Goal: Information Seeking & Learning: Learn about a topic

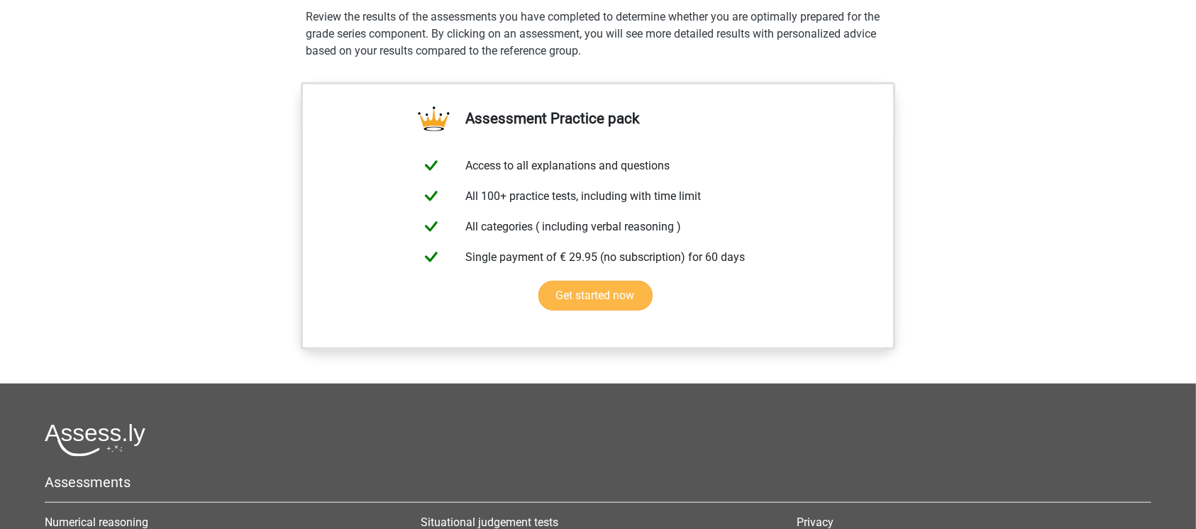
scroll to position [587, 0]
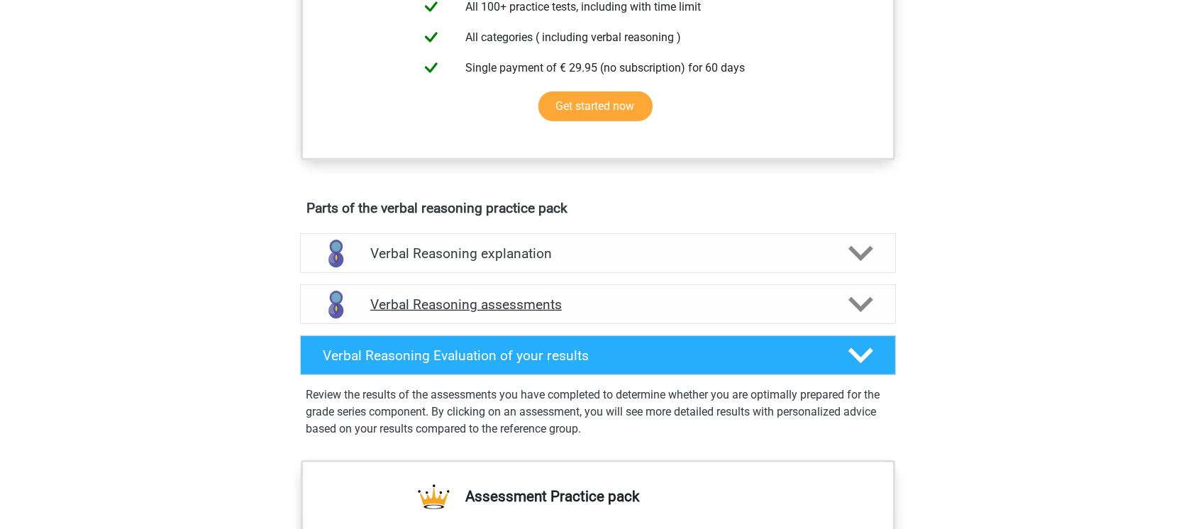
click at [484, 308] on div "Verbal Reasoning assessments" at bounding box center [598, 305] width 596 height 40
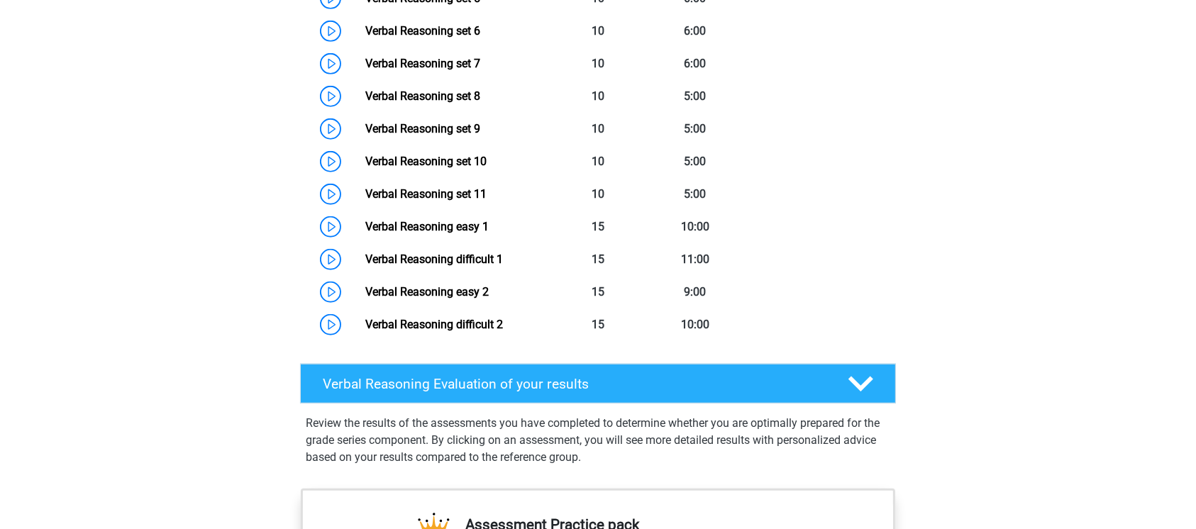
scroll to position [1154, 0]
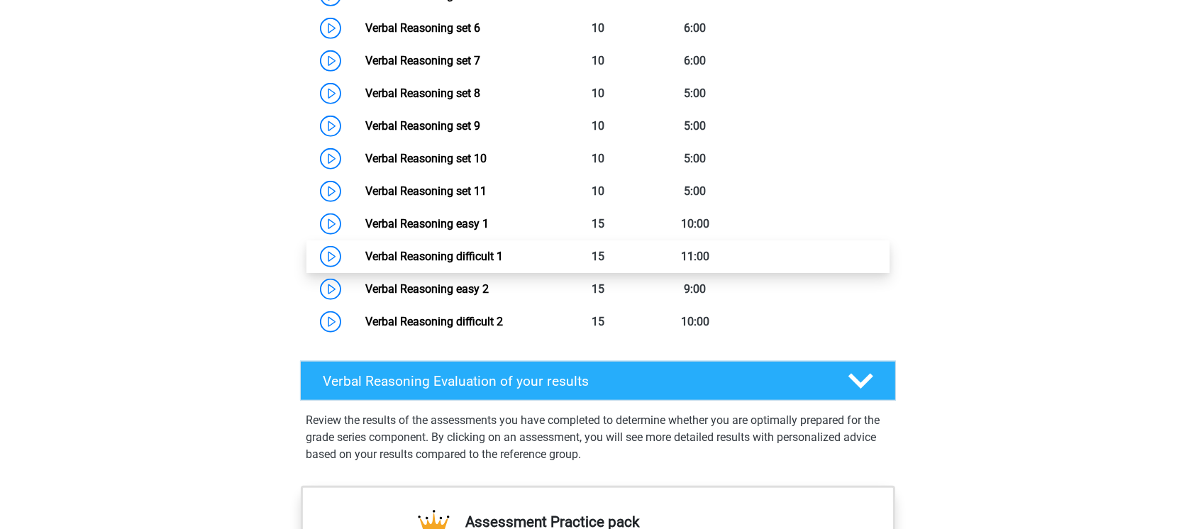
click at [482, 263] on link "Verbal Reasoning difficult 1" at bounding box center [434, 256] width 138 height 13
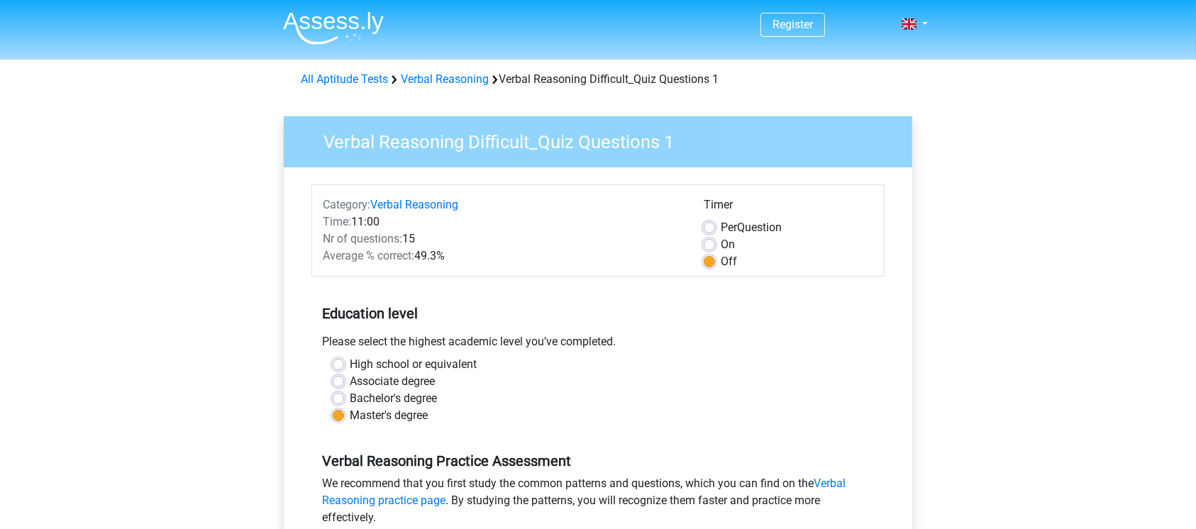
scroll to position [473, 0]
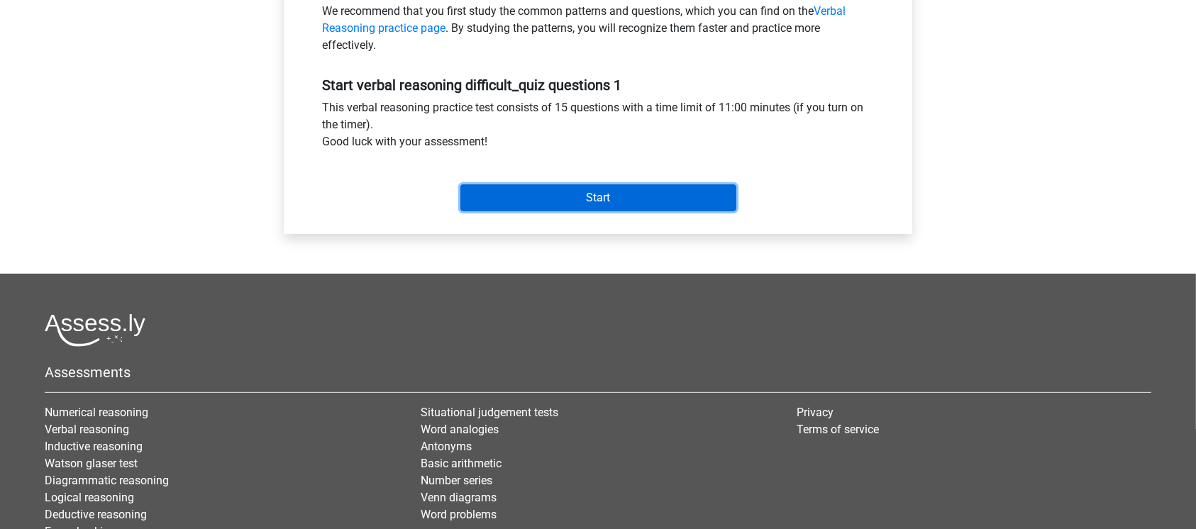
click at [654, 201] on input "Start" at bounding box center [598, 197] width 276 height 27
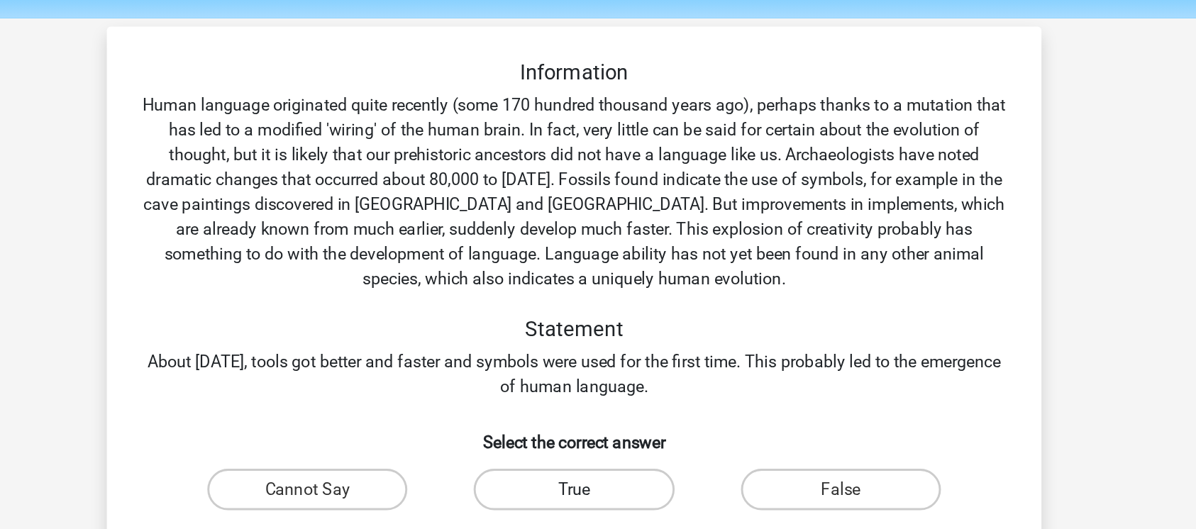
click at [585, 393] on label "True" at bounding box center [597, 382] width 137 height 28
click at [598, 392] on input "True" at bounding box center [602, 386] width 9 height 9
radio input "true"
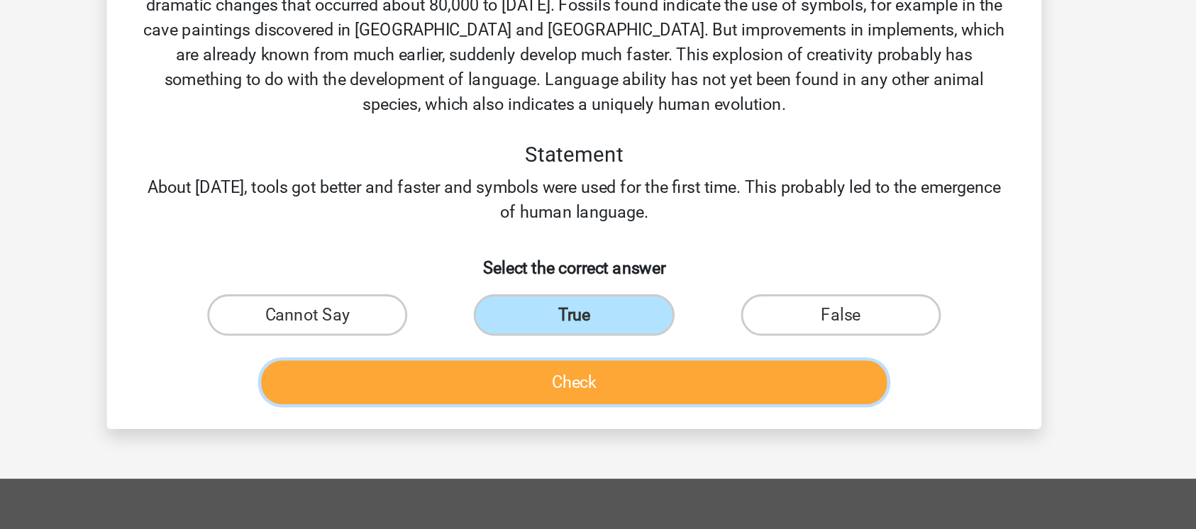
click at [644, 435] on button "Check" at bounding box center [598, 429] width 429 height 30
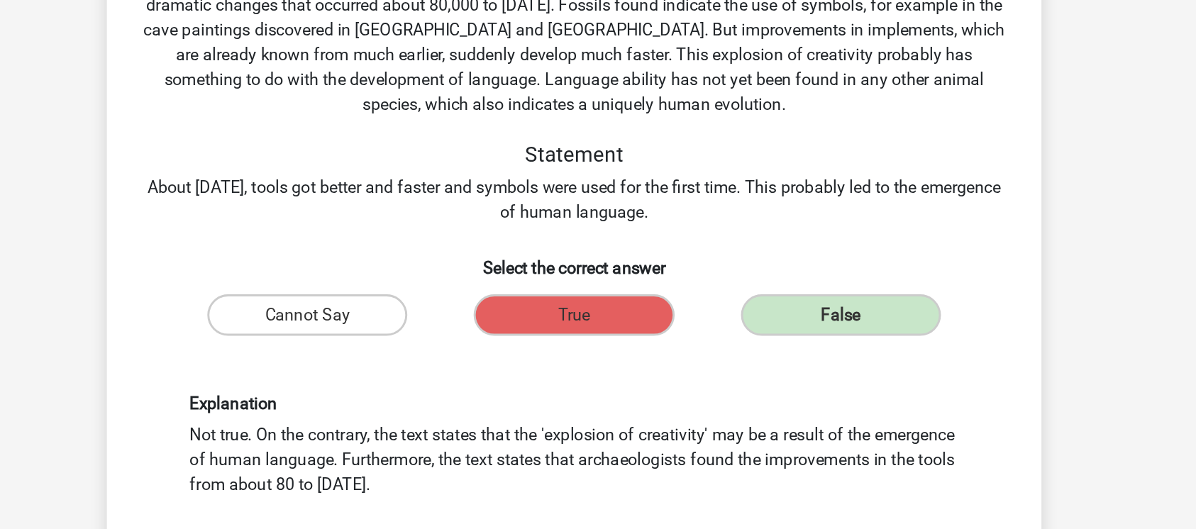
scroll to position [65, 0]
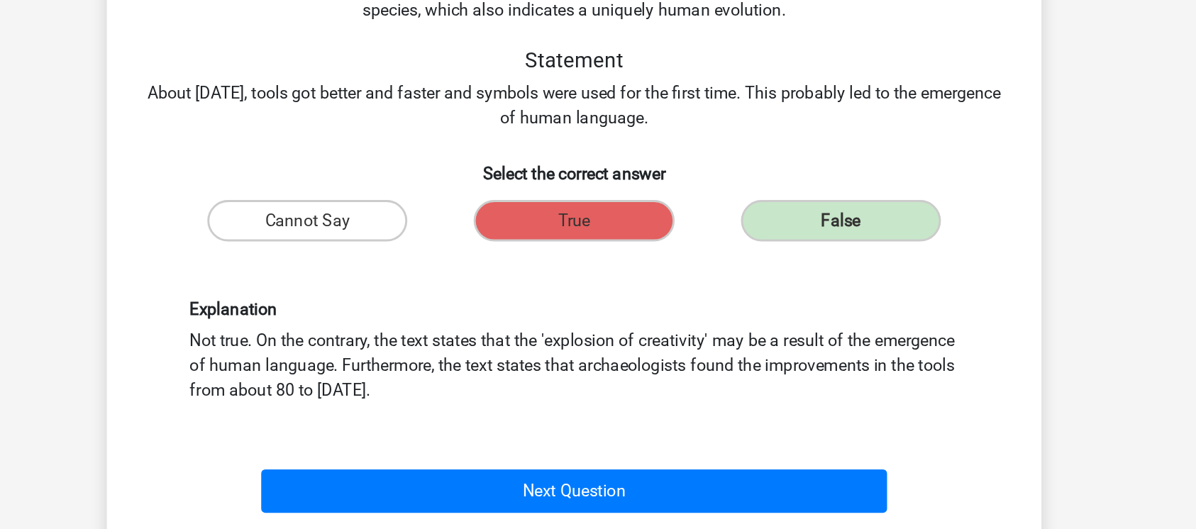
drag, startPoint x: 412, startPoint y: 432, endPoint x: 689, endPoint y: 430, distance: 277.4
click at [689, 430] on div "Explanation Not true. On the contrary, the text states that the 'explosion of c…" at bounding box center [598, 407] width 548 height 70
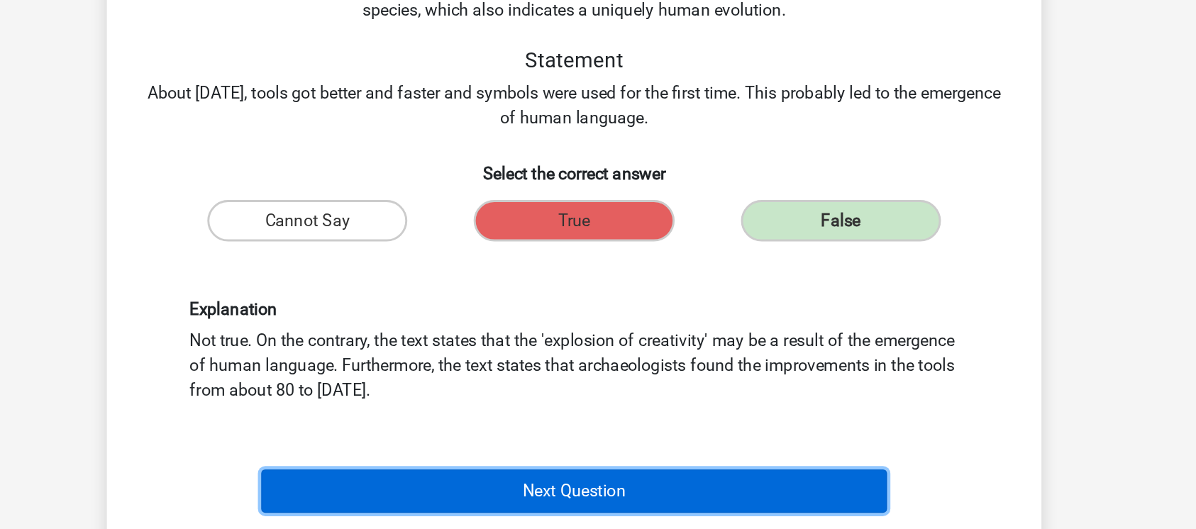
click at [637, 511] on button "Next Question" at bounding box center [598, 503] width 429 height 30
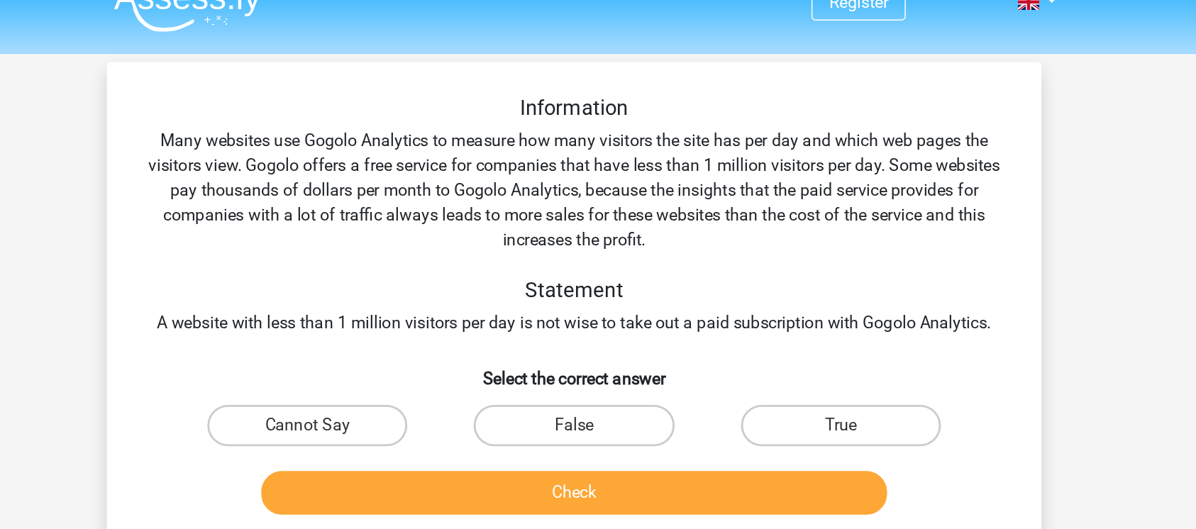
scroll to position [0, 0]
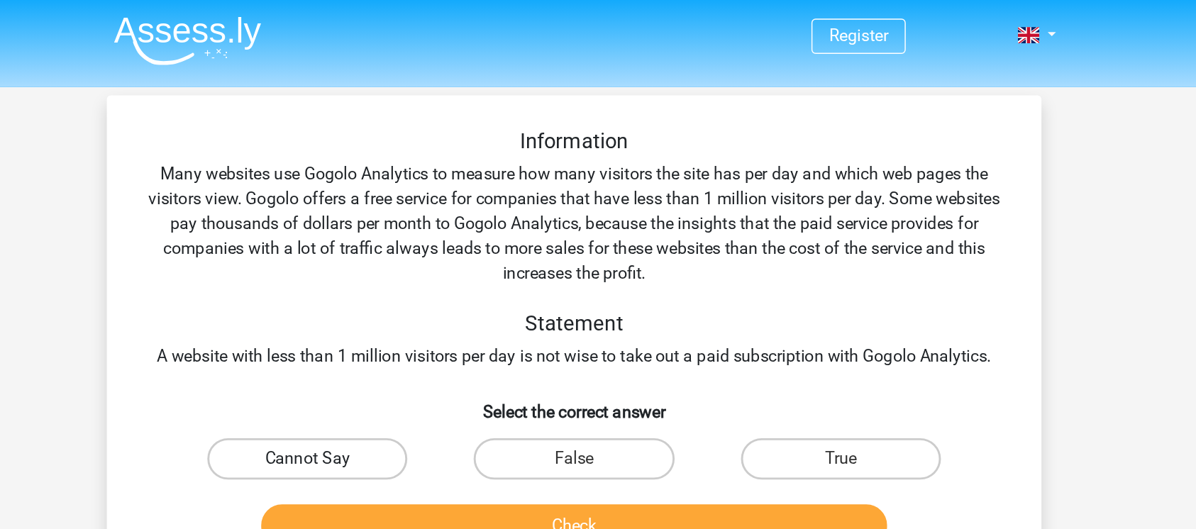
click at [420, 309] on label "Cannot Say" at bounding box center [415, 314] width 137 height 28
click at [420, 314] on input "Cannot Say" at bounding box center [420, 318] width 9 height 9
radio input "true"
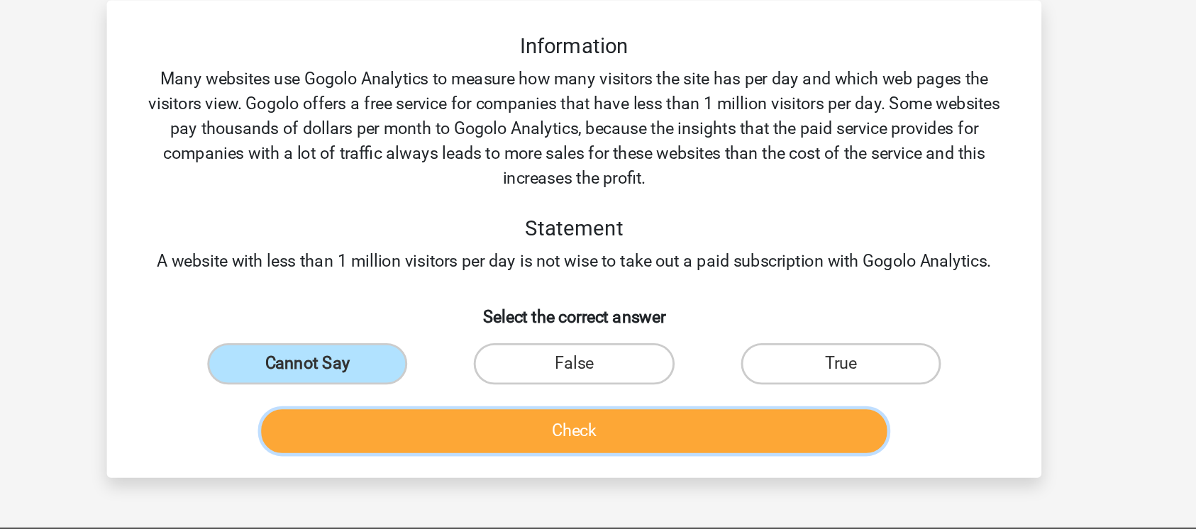
click at [570, 363] on button "Check" at bounding box center [598, 361] width 429 height 30
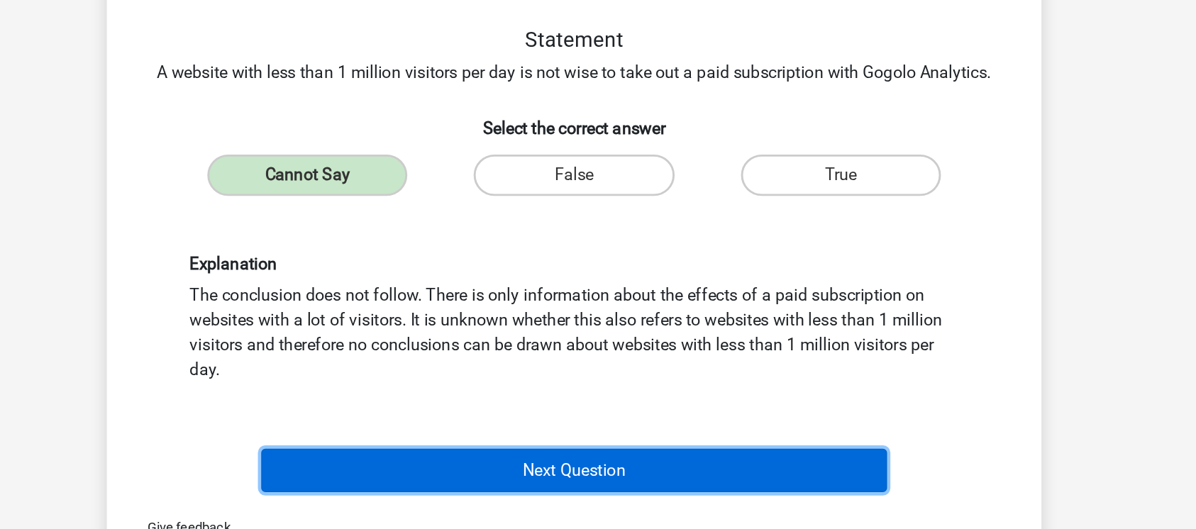
click at [573, 488] on button "Next Question" at bounding box center [598, 489] width 429 height 30
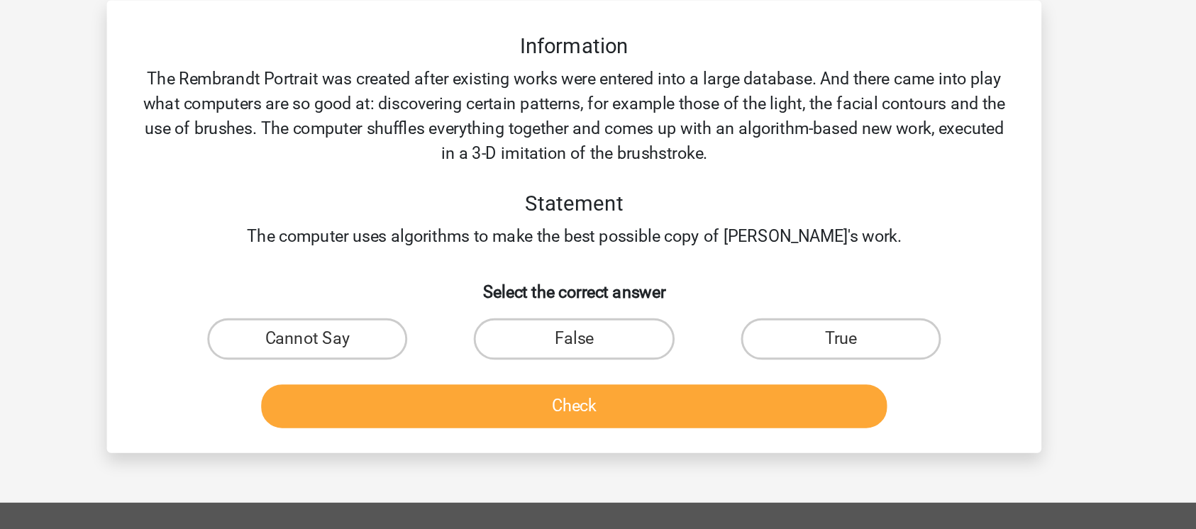
click at [763, 281] on div "True" at bounding box center [781, 297] width 182 height 40
click at [758, 296] on label "True" at bounding box center [780, 297] width 137 height 28
click at [780, 297] on input "True" at bounding box center [784, 301] width 9 height 9
radio input "true"
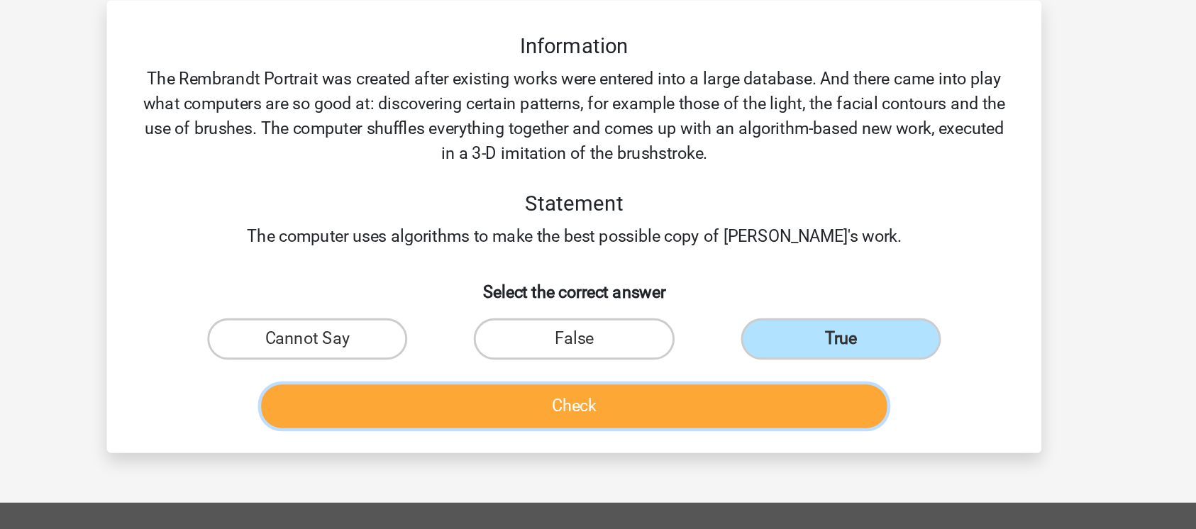
click at [734, 355] on button "Check" at bounding box center [598, 343] width 429 height 30
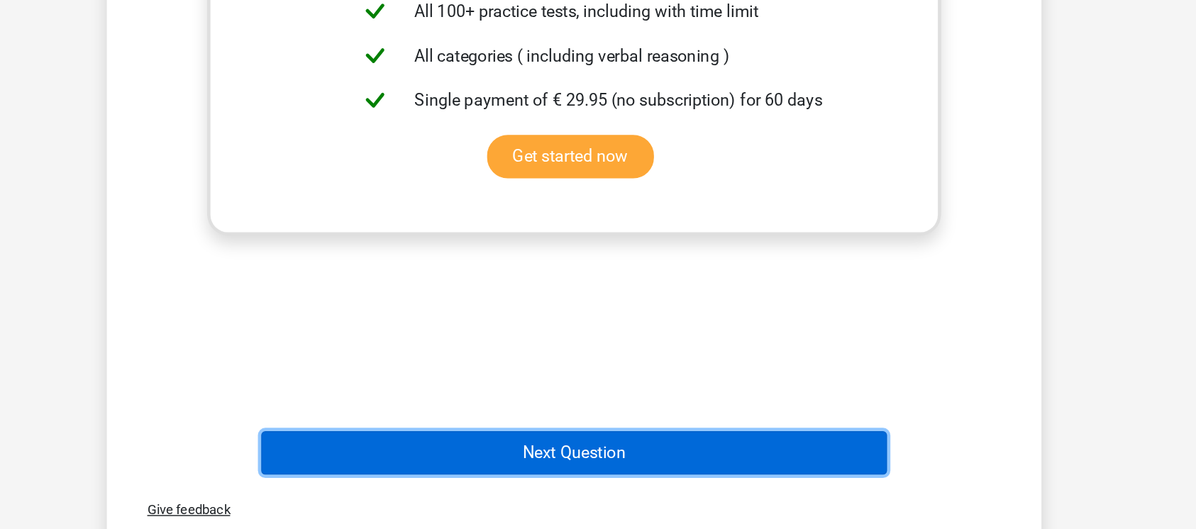
click at [612, 479] on button "Next Question" at bounding box center [598, 477] width 429 height 30
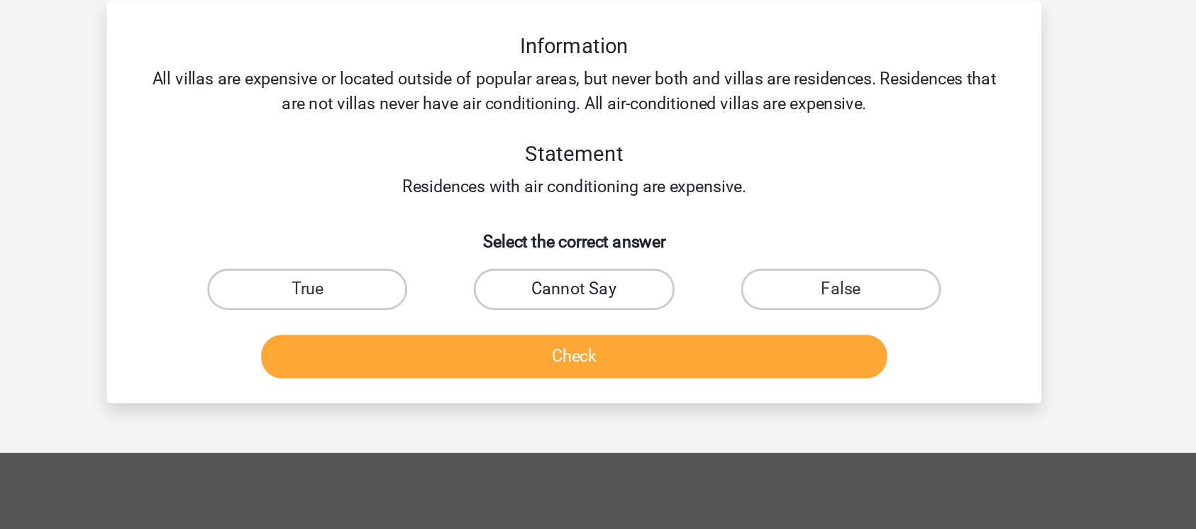
click at [590, 269] on label "Cannot Say" at bounding box center [597, 263] width 137 height 28
click at [598, 269] on input "Cannot Say" at bounding box center [602, 267] width 9 height 9
radio input "true"
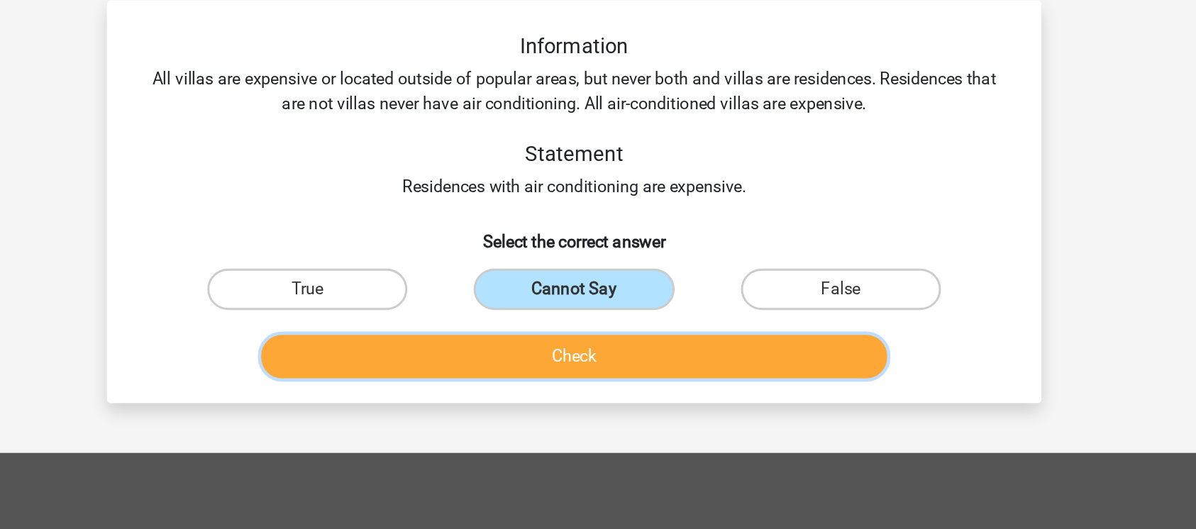
click at [601, 316] on button "Check" at bounding box center [598, 309] width 429 height 30
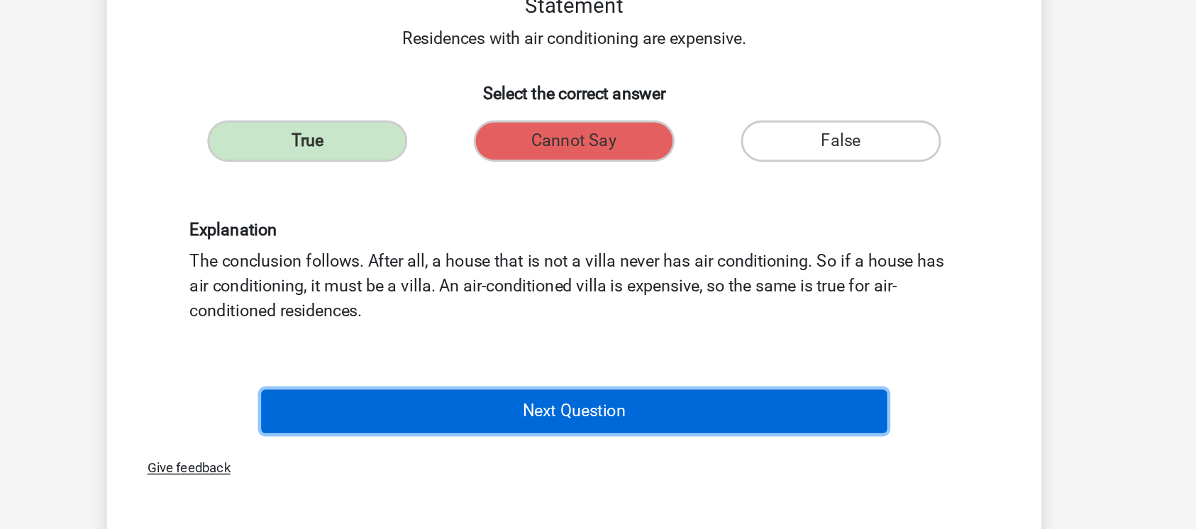
click at [573, 441] on button "Next Question" at bounding box center [598, 448] width 429 height 30
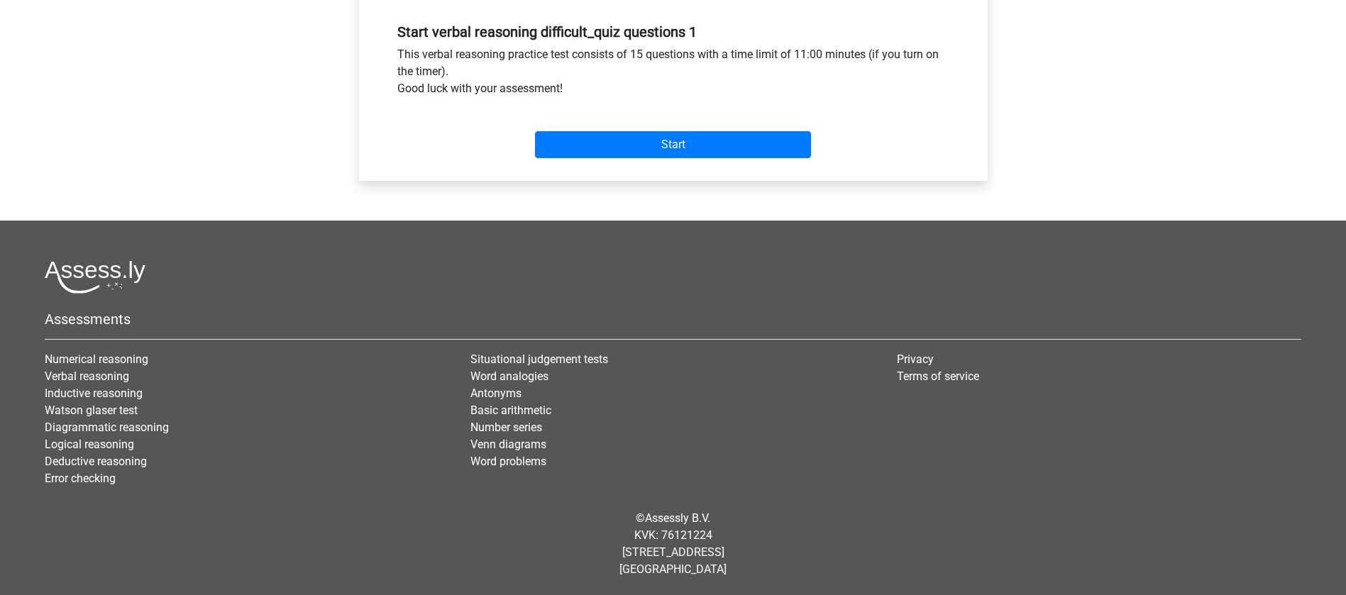
scroll to position [100, 0]
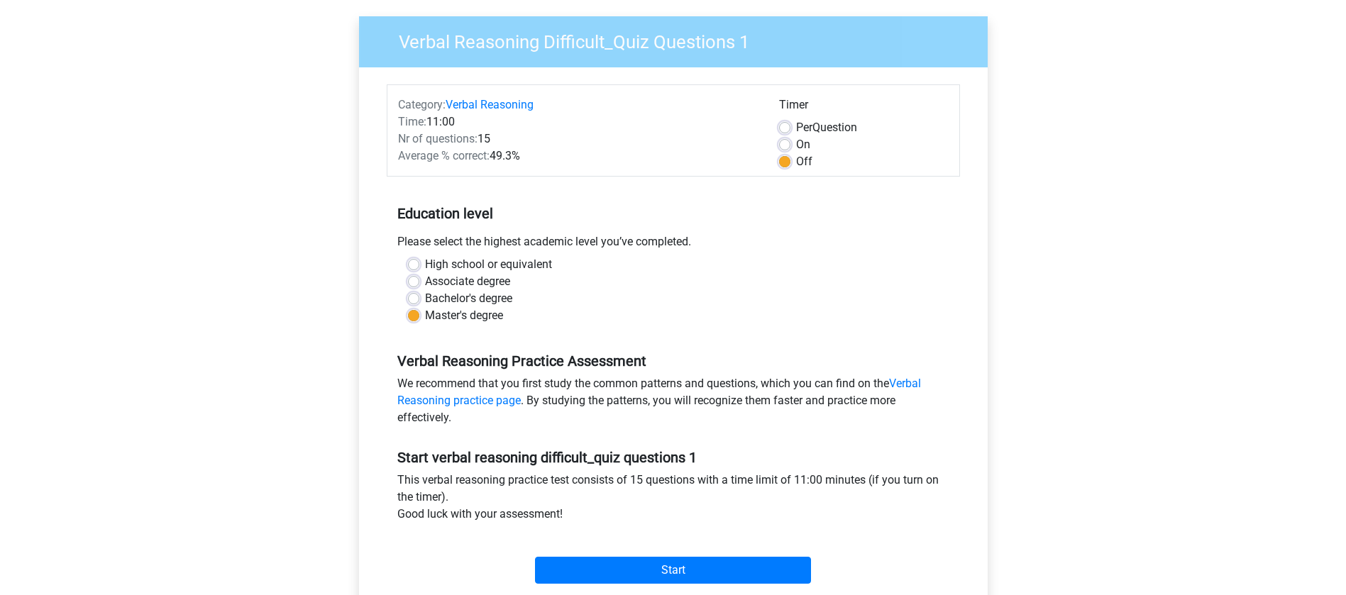
click at [796, 142] on label "On" at bounding box center [803, 144] width 14 height 17
click at [785, 142] on input "On" at bounding box center [784, 143] width 11 height 14
radio input "true"
click at [796, 125] on label "Per Question" at bounding box center [826, 127] width 61 height 17
click at [786, 125] on input "Per Question" at bounding box center [784, 126] width 11 height 14
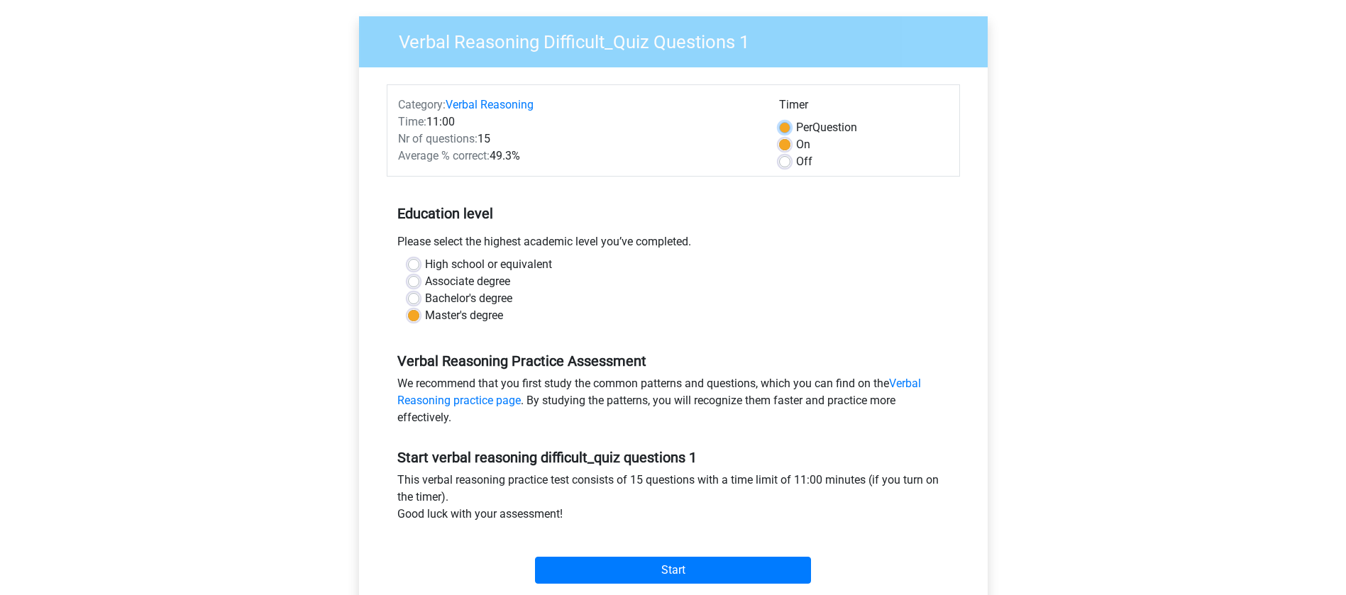
radio input "true"
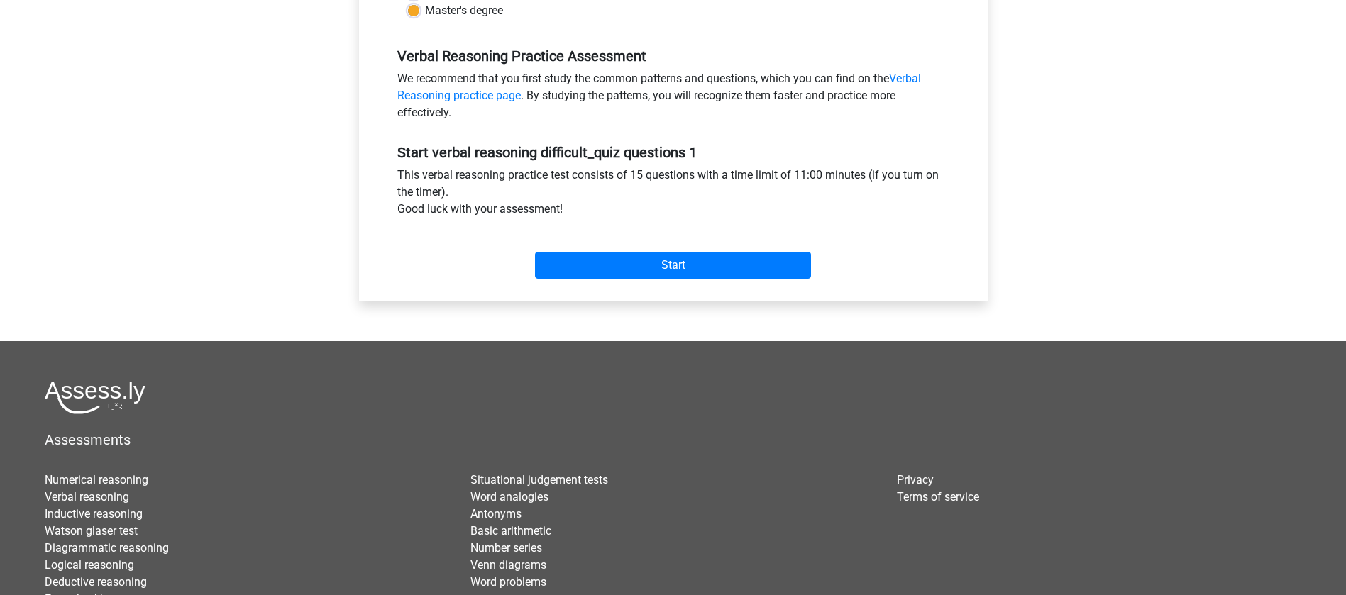
scroll to position [419, 0]
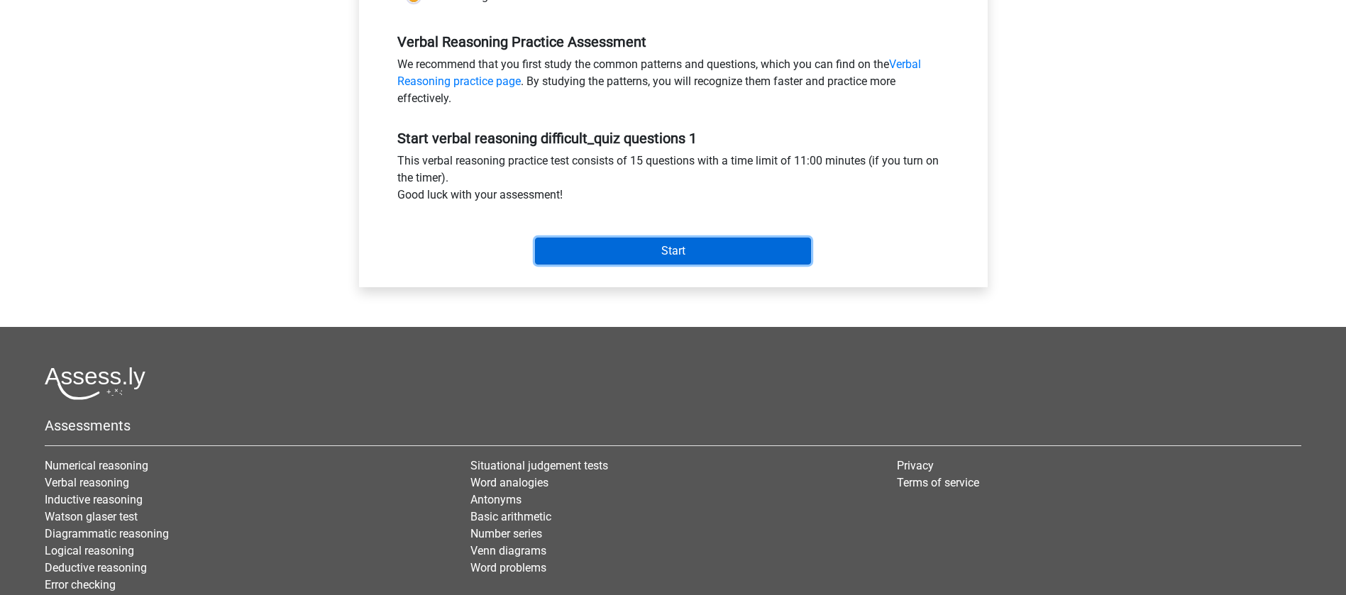
click at [757, 243] on input "Start" at bounding box center [673, 251] width 276 height 27
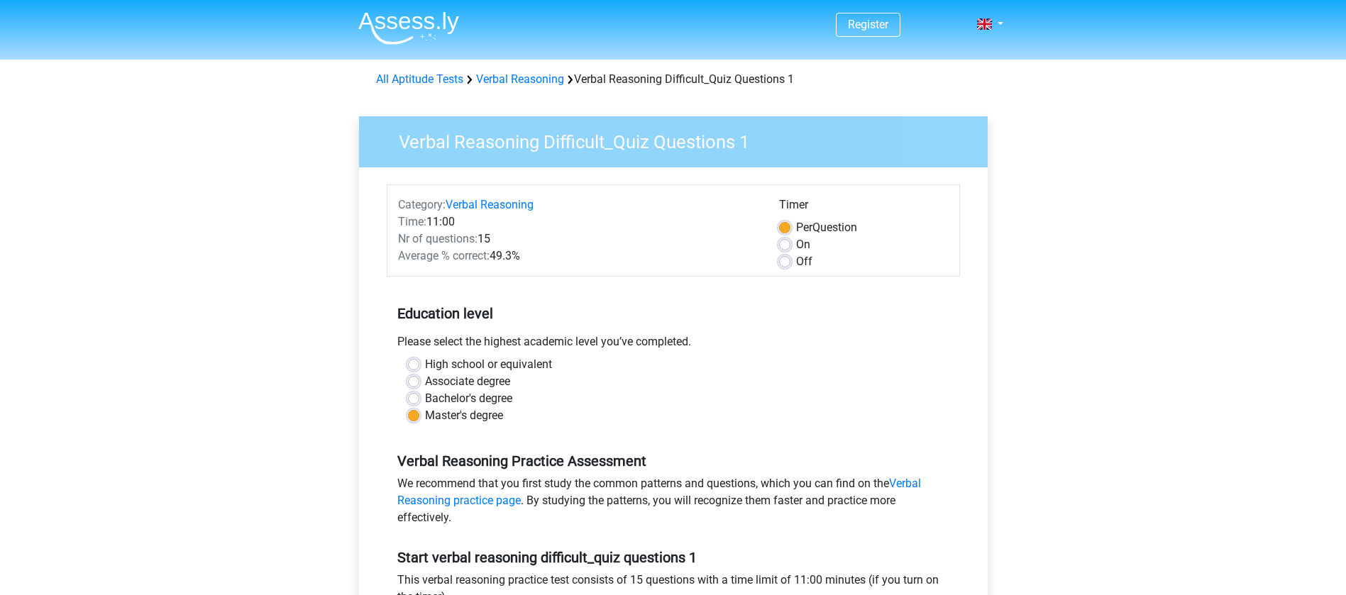
scroll to position [319, 0]
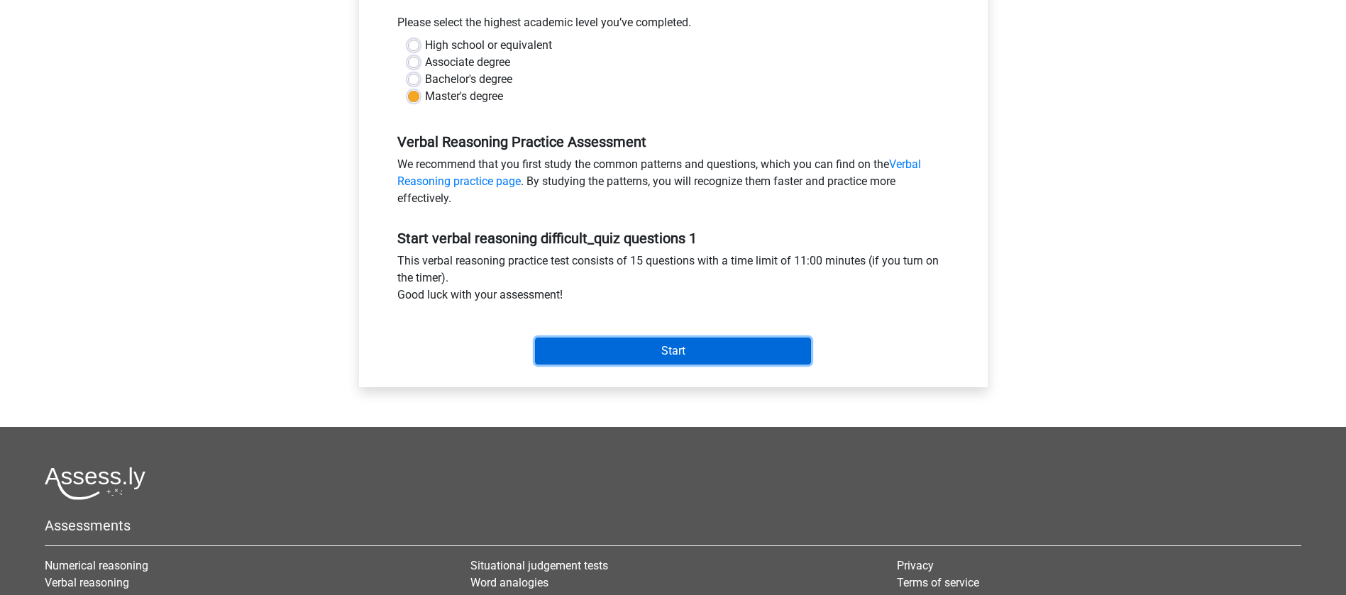
click at [758, 355] on input "Start" at bounding box center [673, 351] width 276 height 27
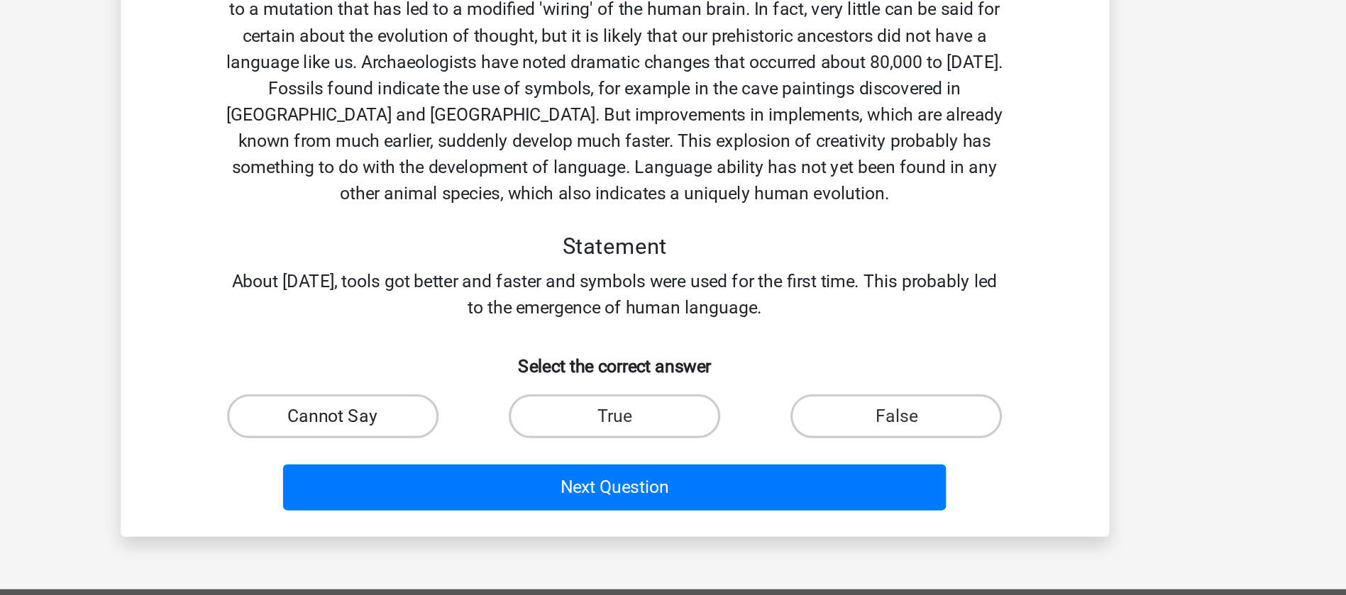
click at [470, 434] on label "Cannot Say" at bounding box center [490, 433] width 137 height 28
click at [490, 434] on input "Cannot Say" at bounding box center [494, 437] width 9 height 9
radio input "true"
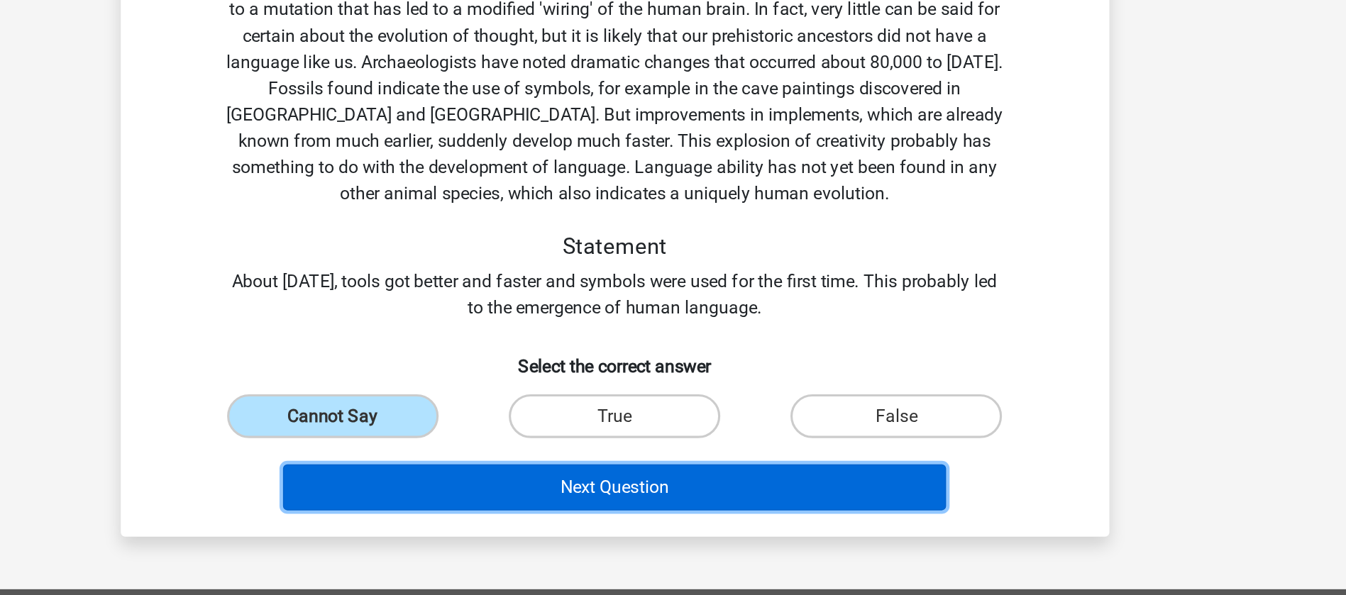
click at [589, 486] on button "Next Question" at bounding box center [672, 480] width 429 height 30
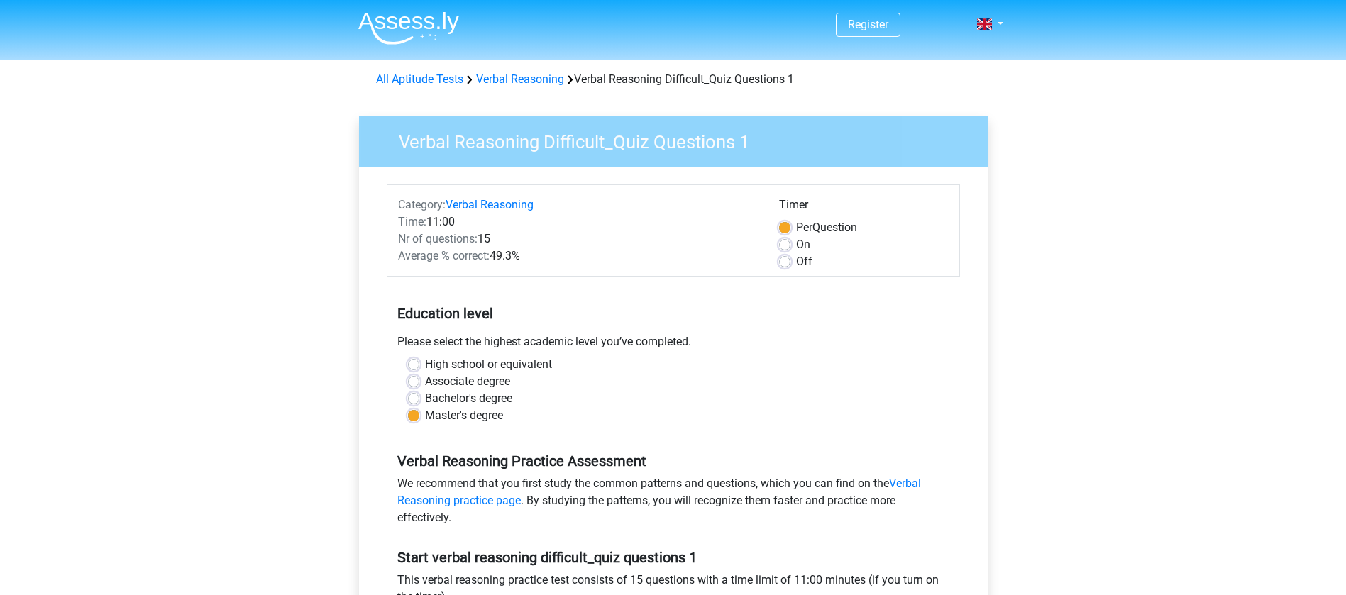
click at [796, 265] on label "Off" at bounding box center [804, 261] width 16 height 17
click at [783, 265] on input "Off" at bounding box center [784, 260] width 11 height 14
radio input "true"
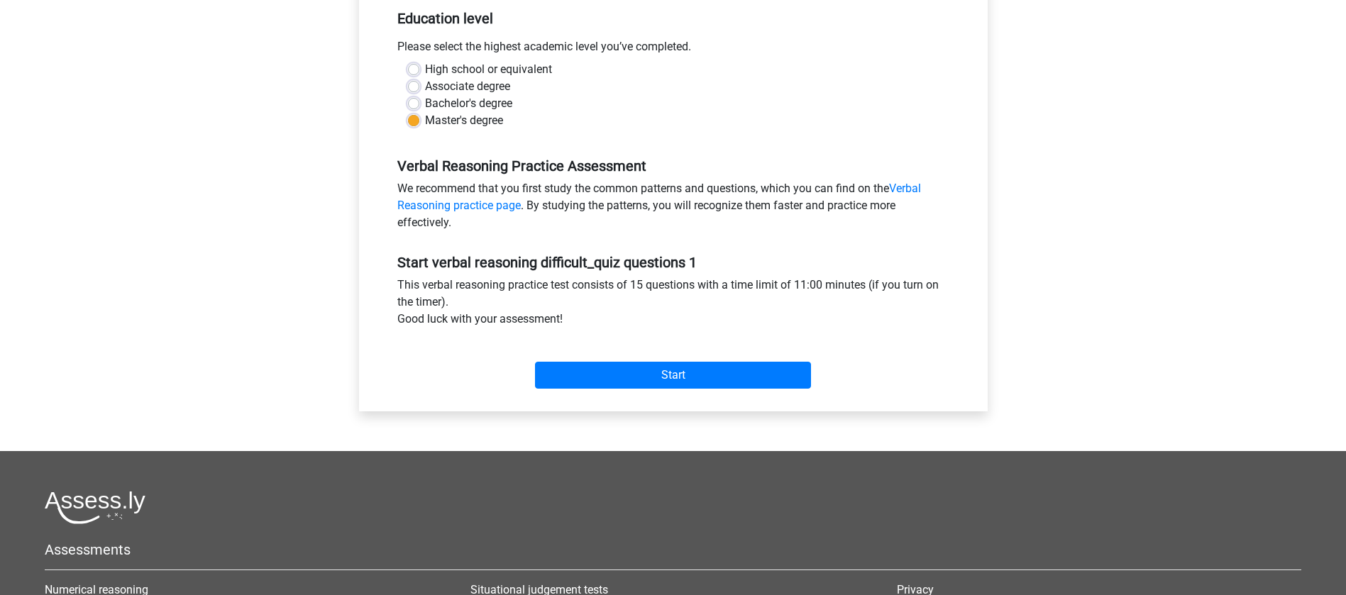
scroll to position [426, 0]
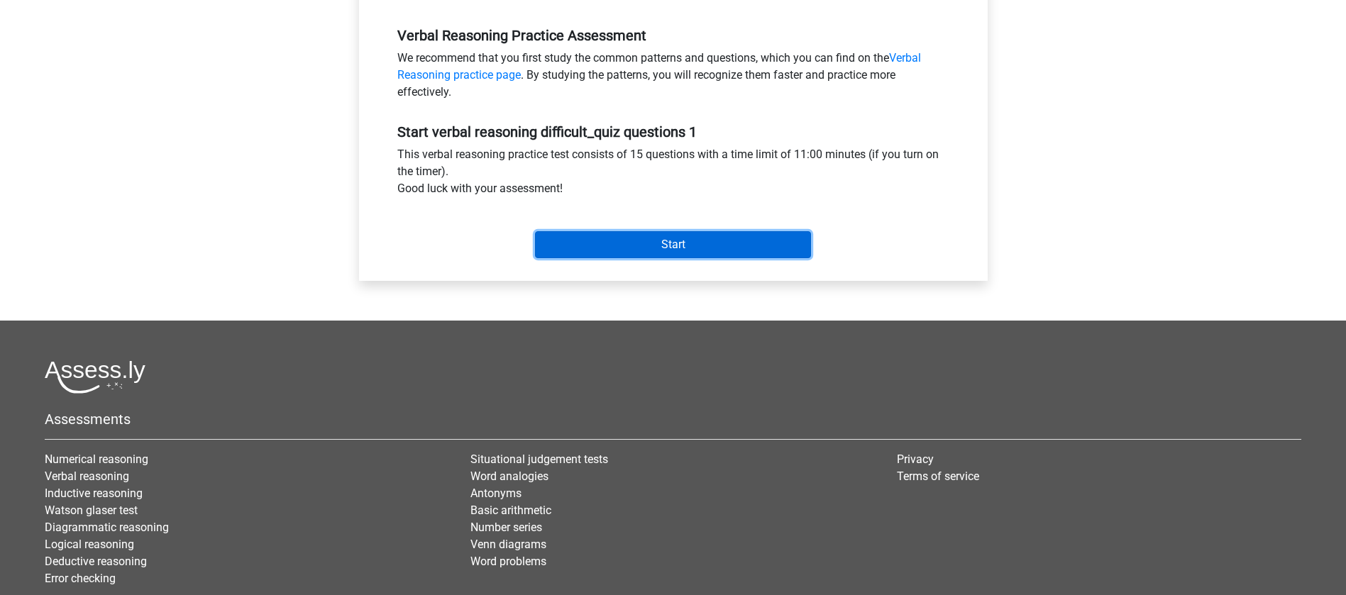
click at [643, 253] on input "Start" at bounding box center [673, 244] width 276 height 27
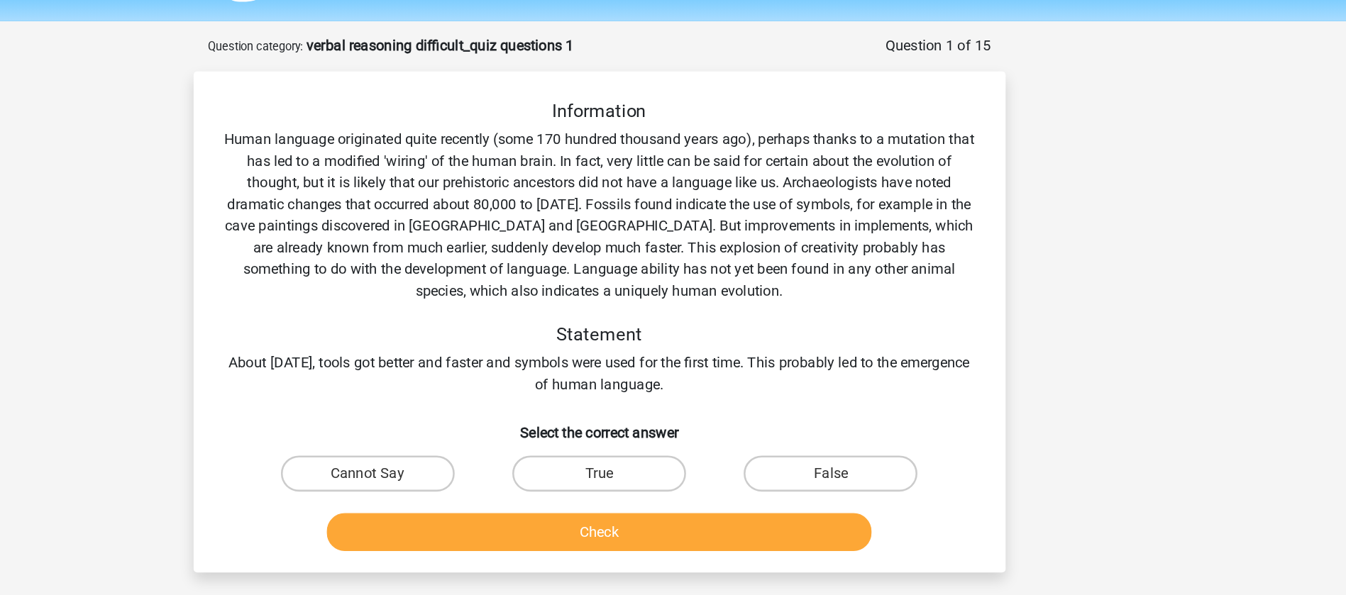
click at [497, 421] on input "Cannot Say" at bounding box center [494, 420] width 9 height 9
radio input "true"
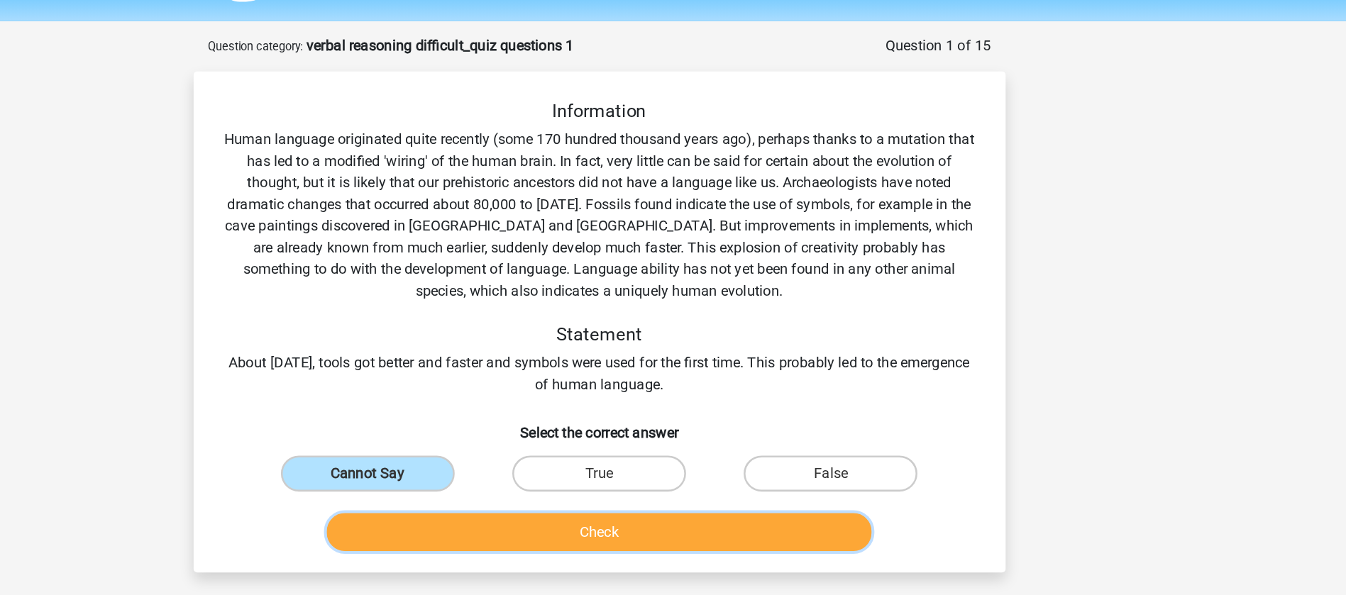
click at [543, 461] on button "Check" at bounding box center [672, 463] width 429 height 30
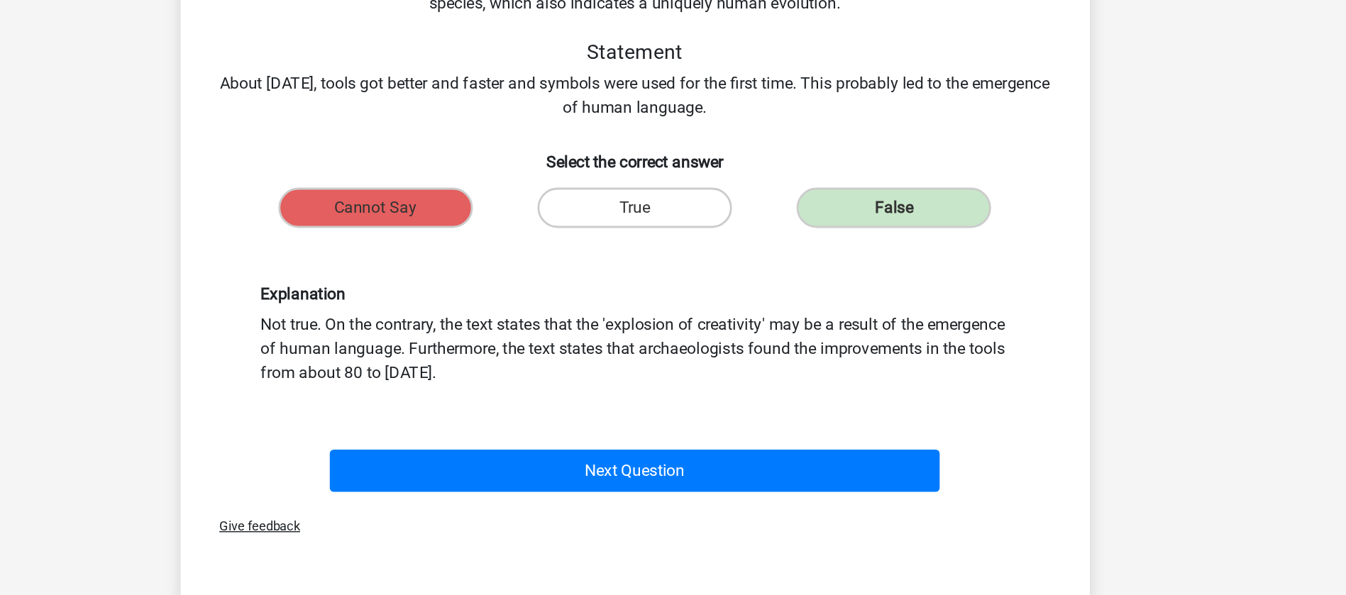
scroll to position [121, 0]
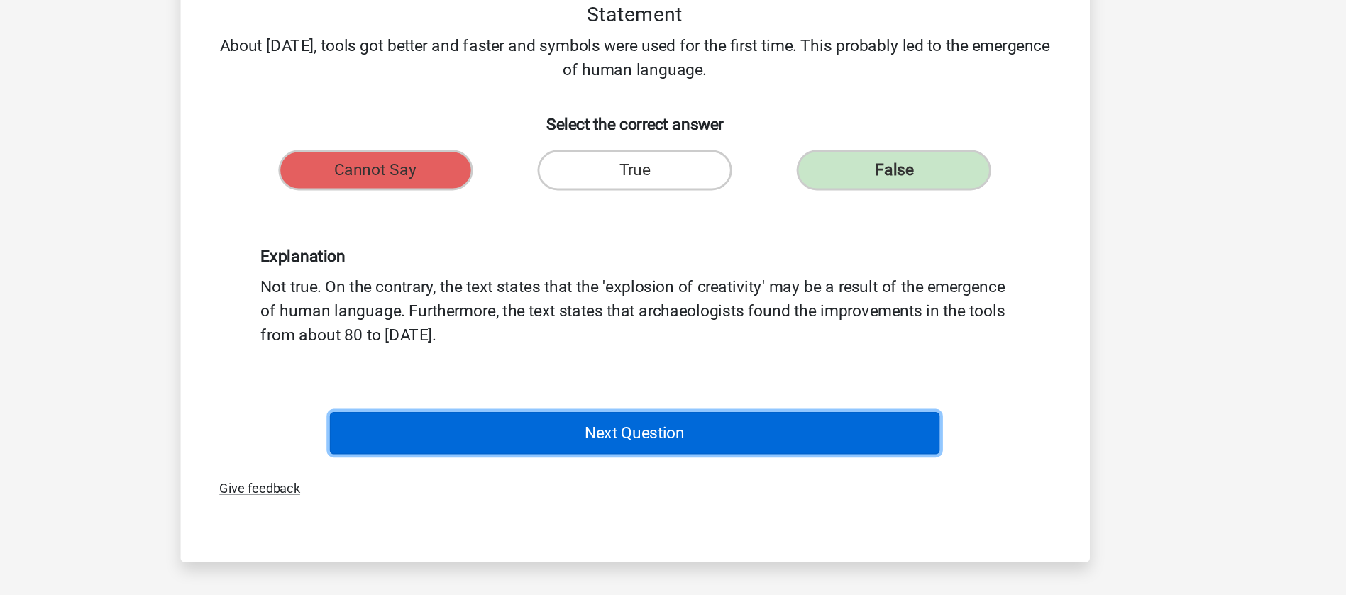
click at [736, 487] on button "Next Question" at bounding box center [672, 481] width 429 height 30
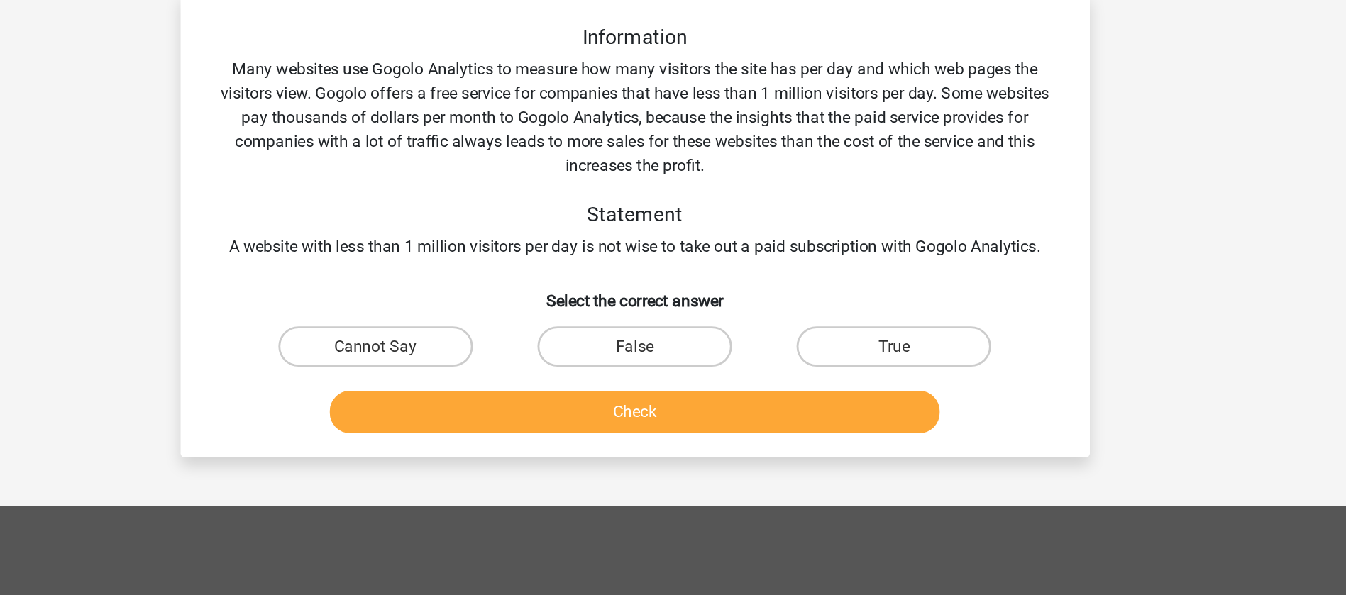
scroll to position [71, 0]
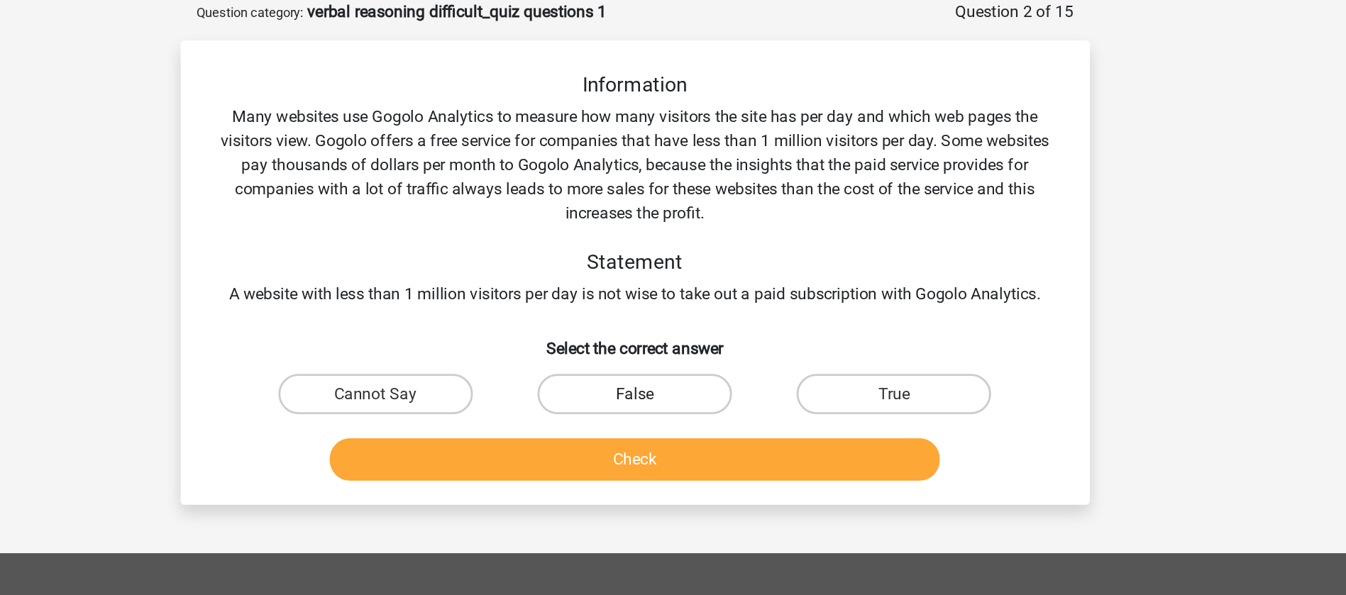
click at [635, 269] on label "False" at bounding box center [672, 277] width 137 height 28
click at [673, 277] on input "False" at bounding box center [677, 281] width 9 height 9
radio input "true"
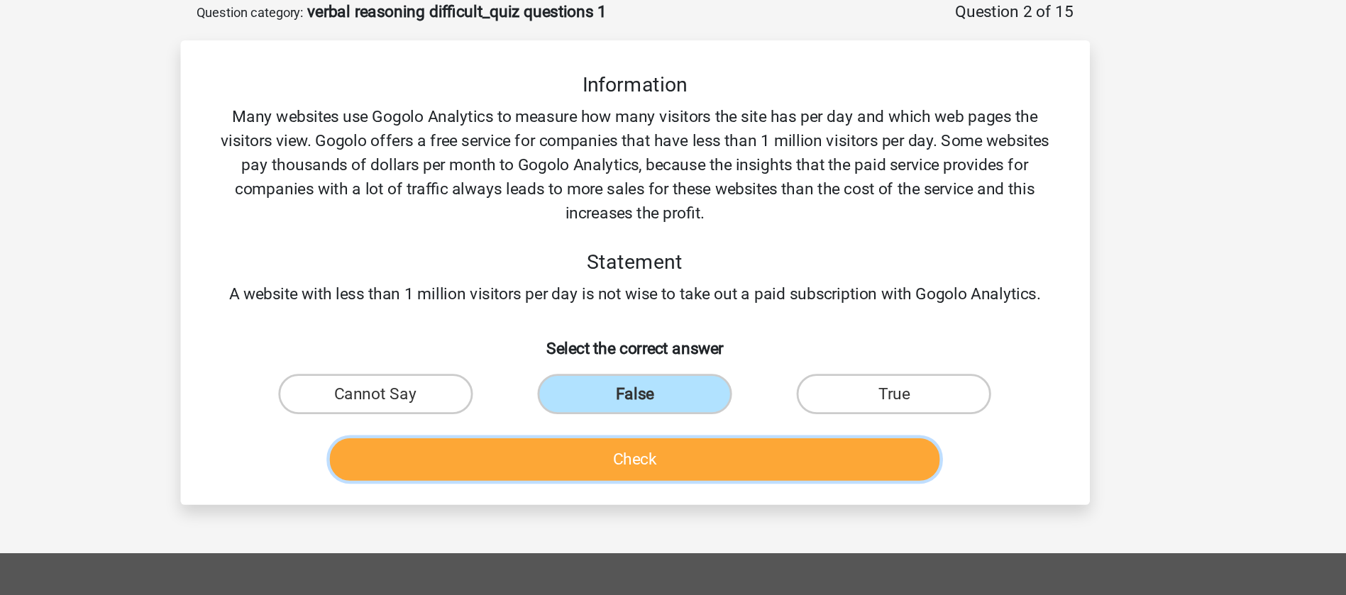
click at [652, 326] on button "Check" at bounding box center [672, 324] width 429 height 30
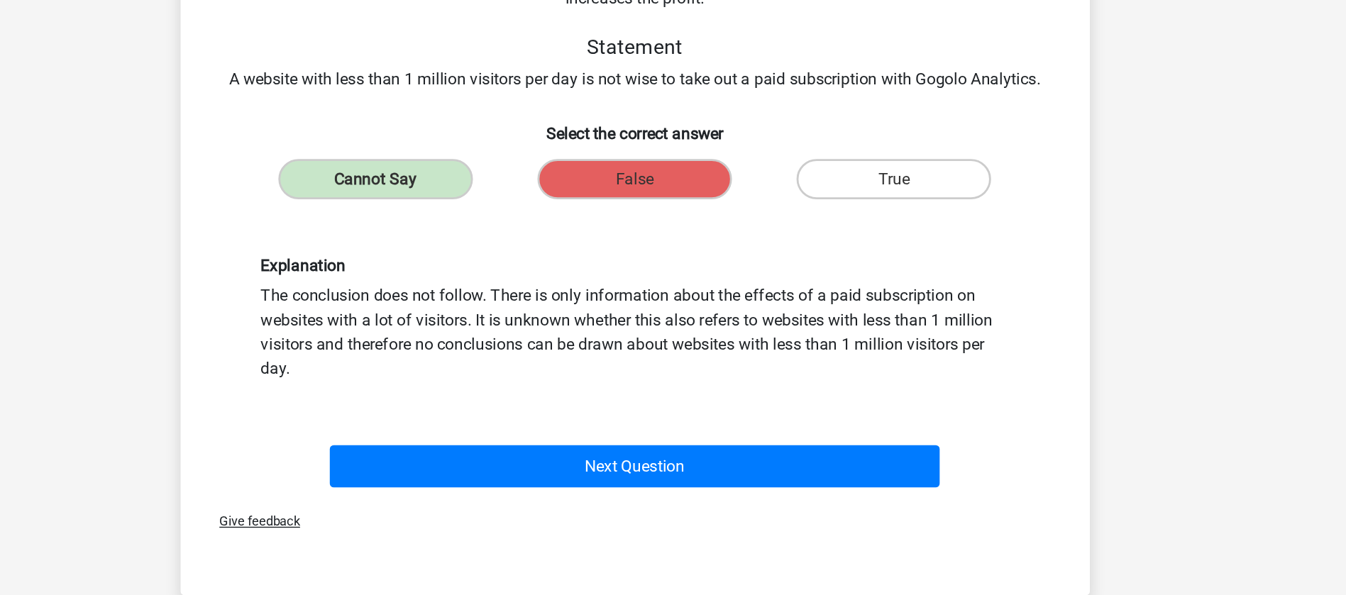
scroll to position [79, 0]
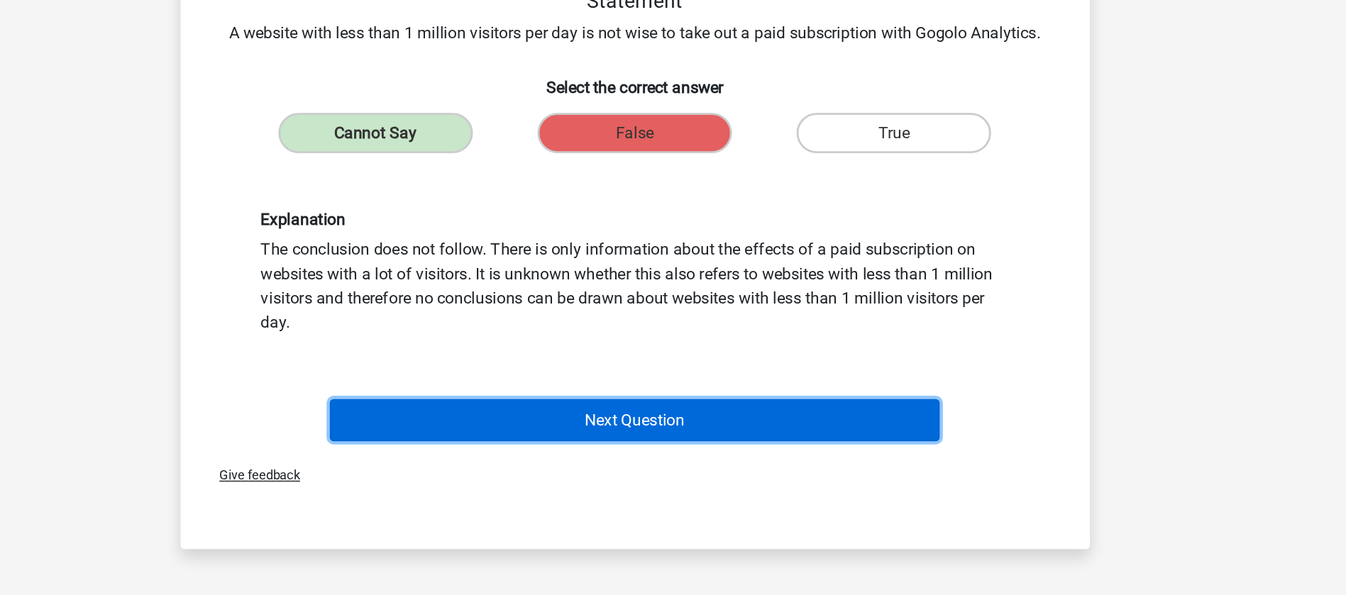
click at [729, 465] on button "Next Question" at bounding box center [672, 472] width 429 height 30
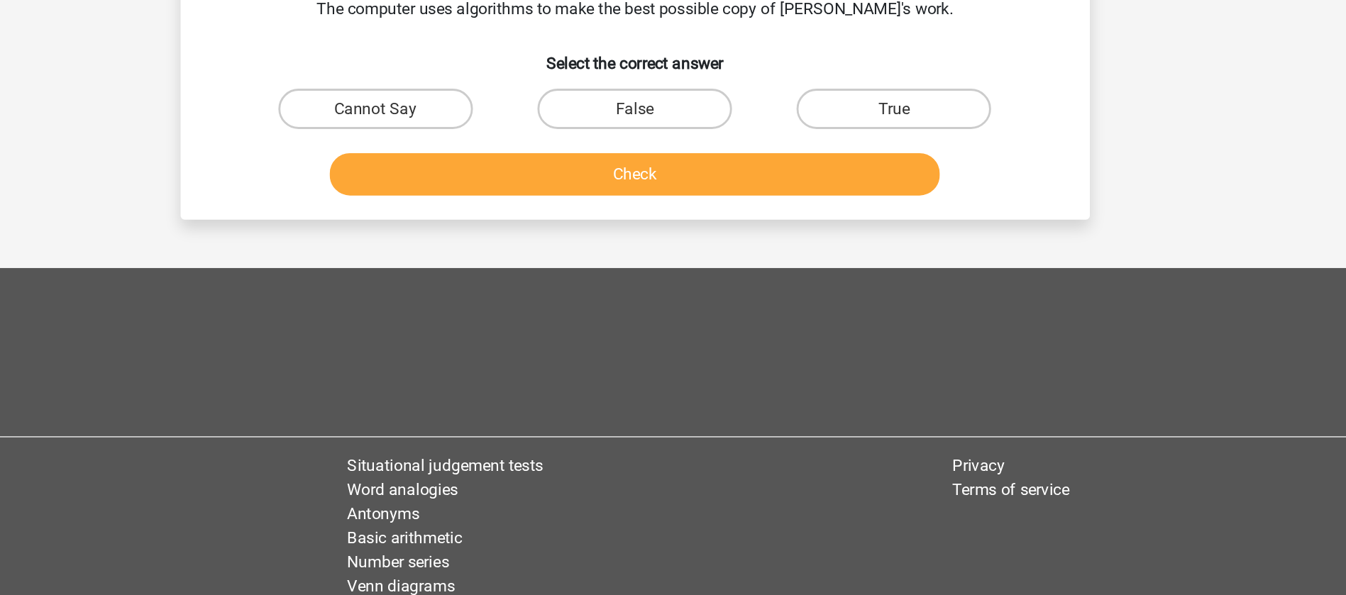
scroll to position [71, 0]
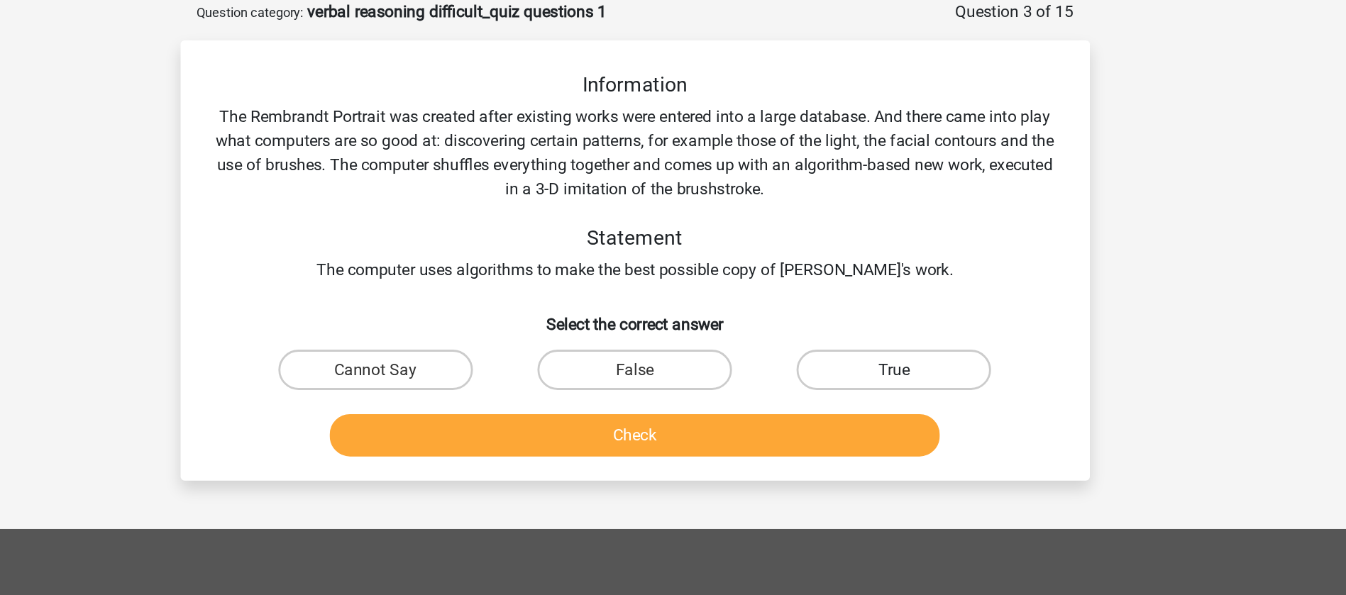
click at [828, 256] on label "True" at bounding box center [855, 260] width 137 height 28
click at [856, 260] on input "True" at bounding box center [860, 264] width 9 height 9
radio input "true"
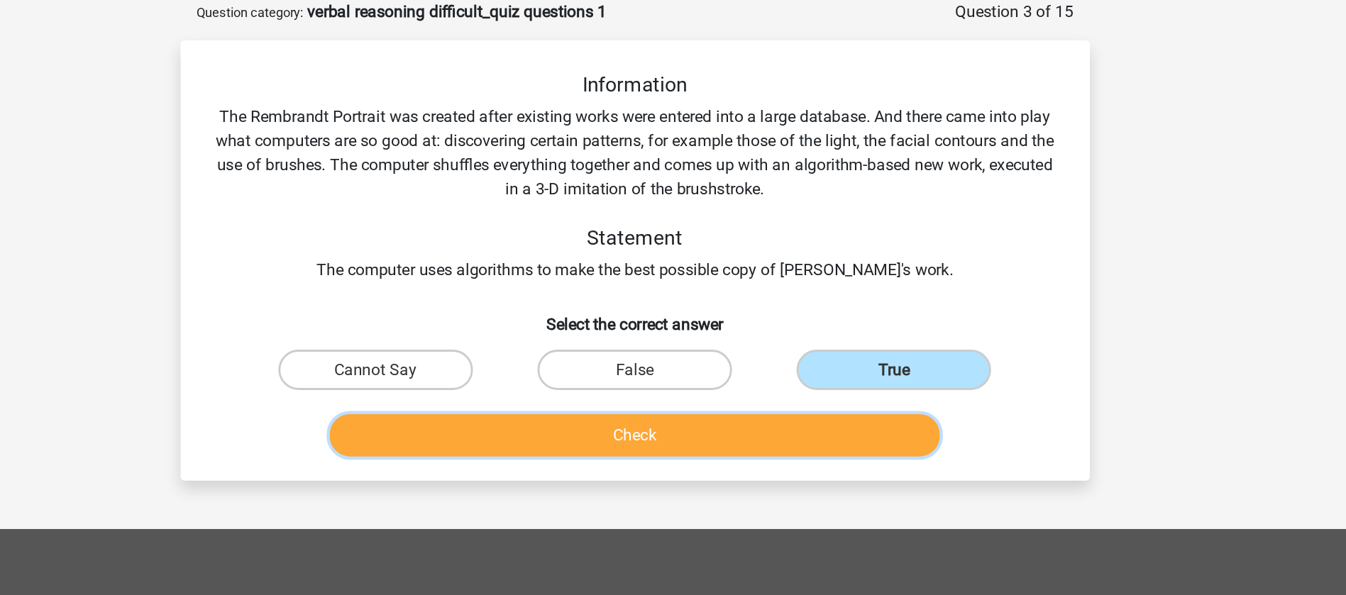
click at [690, 311] on button "Check" at bounding box center [672, 307] width 429 height 30
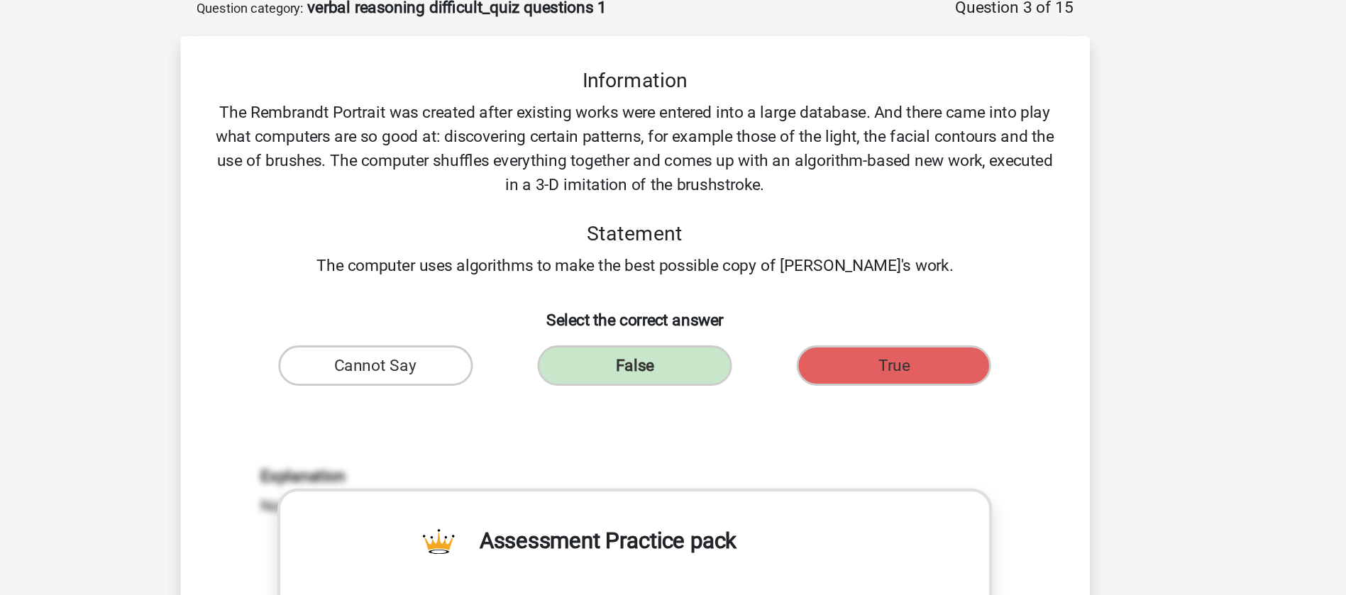
scroll to position [57, 0]
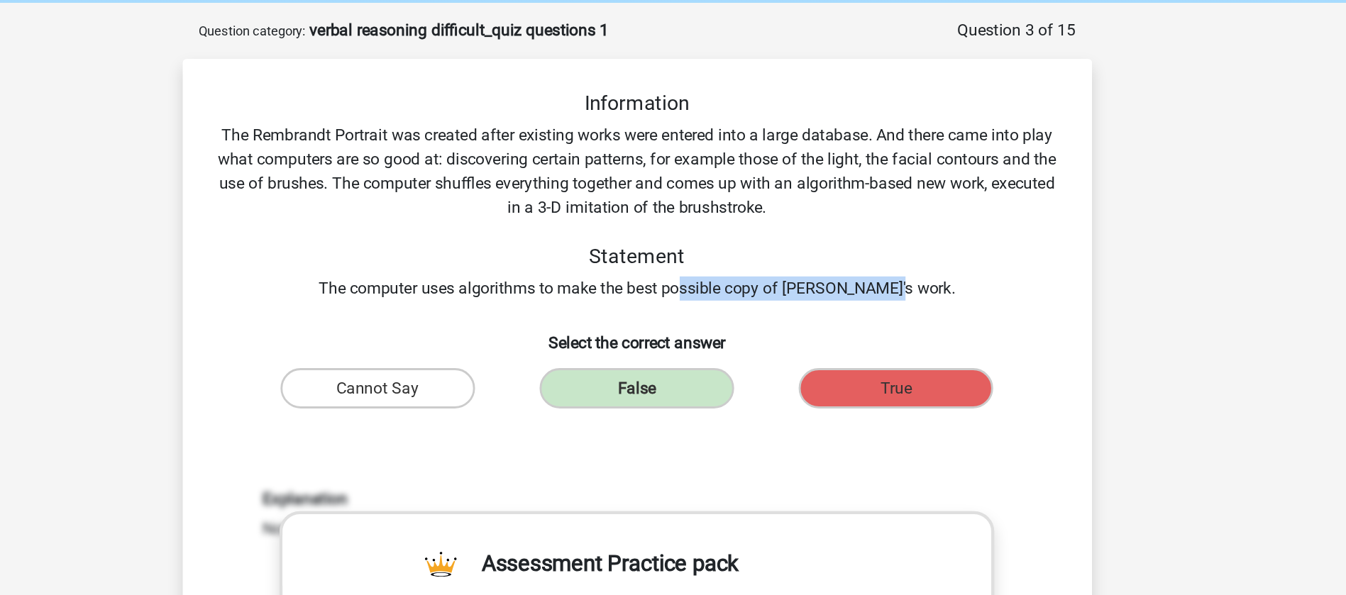
drag, startPoint x: 720, startPoint y: 199, endPoint x: 871, endPoint y: 206, distance: 150.5
click at [871, 206] on div "Information The Rembrandt Portrait was created after existing works were entere…" at bounding box center [673, 139] width 595 height 148
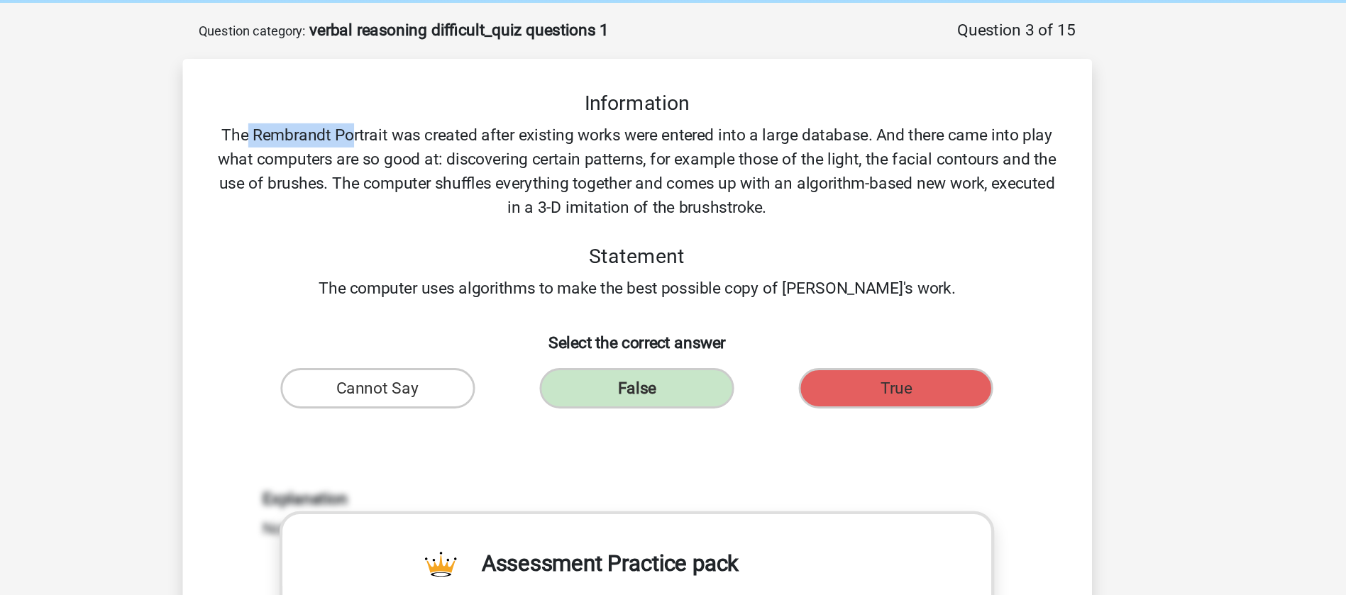
drag, startPoint x: 397, startPoint y: 96, endPoint x: 470, endPoint y: 97, distance: 73.8
click at [470, 97] on div "Information The Rembrandt Portrait was created after existing works were entere…" at bounding box center [673, 139] width 595 height 148
click at [495, 95] on div "Information The Rembrandt Portrait was created after existing works were entere…" at bounding box center [673, 139] width 595 height 148
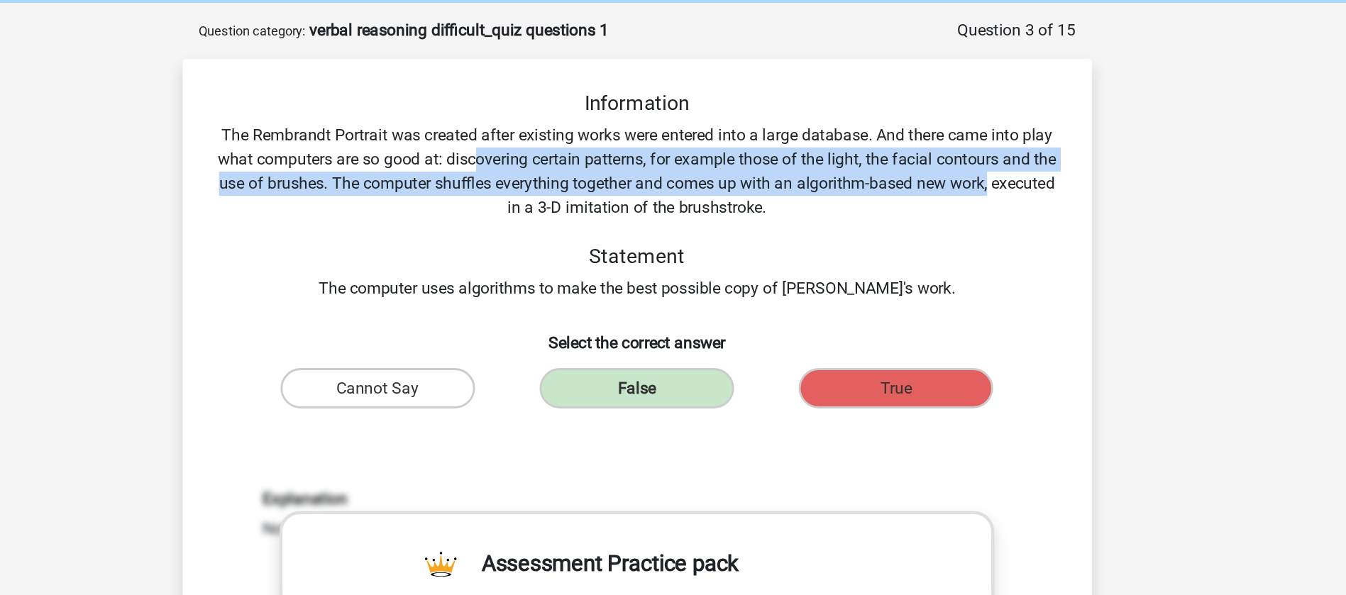
drag, startPoint x: 565, startPoint y: 113, endPoint x: 971, endPoint y: 131, distance: 406.2
click at [971, 131] on div "Information The Rembrandt Portrait was created after existing works were entere…" at bounding box center [673, 431] width 629 height 733
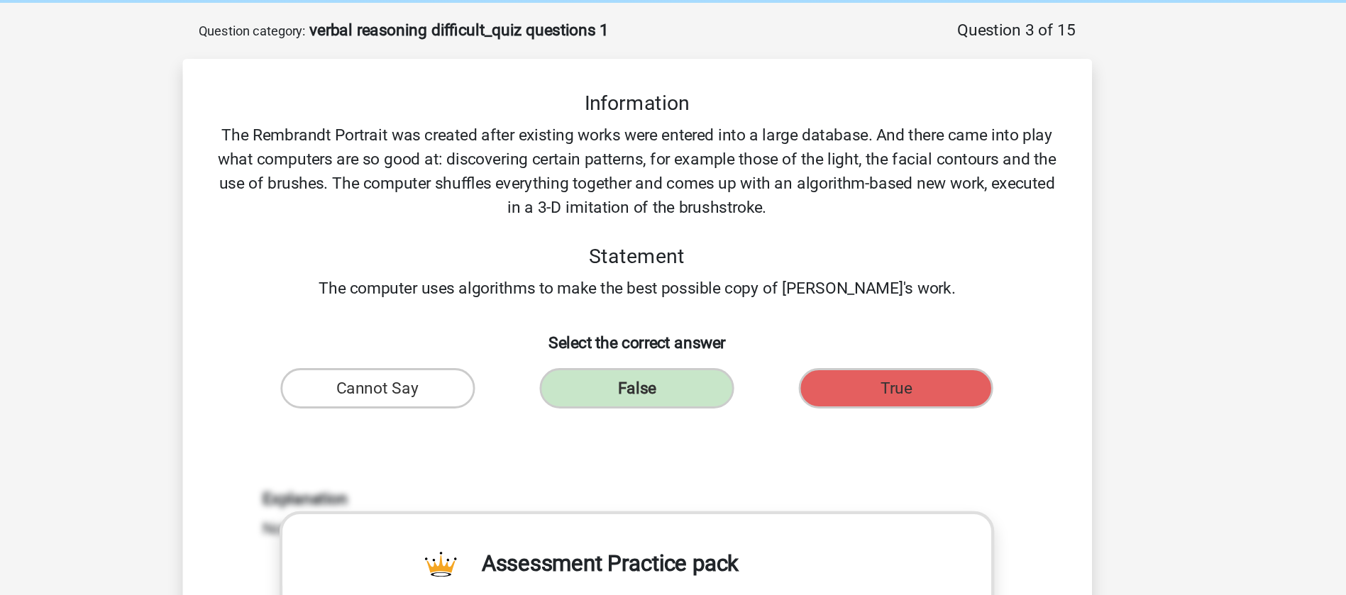
click at [525, 143] on div "Information The Rembrandt Portrait was created after existing works were entere…" at bounding box center [673, 139] width 595 height 148
drag, startPoint x: 553, startPoint y: 131, endPoint x: 732, endPoint y: 126, distance: 179.6
click at [732, 126] on div "Information The Rembrandt Portrait was created after existing works were entere…" at bounding box center [673, 139] width 595 height 148
click at [690, 206] on div "Information The Rembrandt Portrait was created after existing works were entere…" at bounding box center [673, 139] width 595 height 148
drag, startPoint x: 792, startPoint y: 208, endPoint x: 888, endPoint y: 210, distance: 95.1
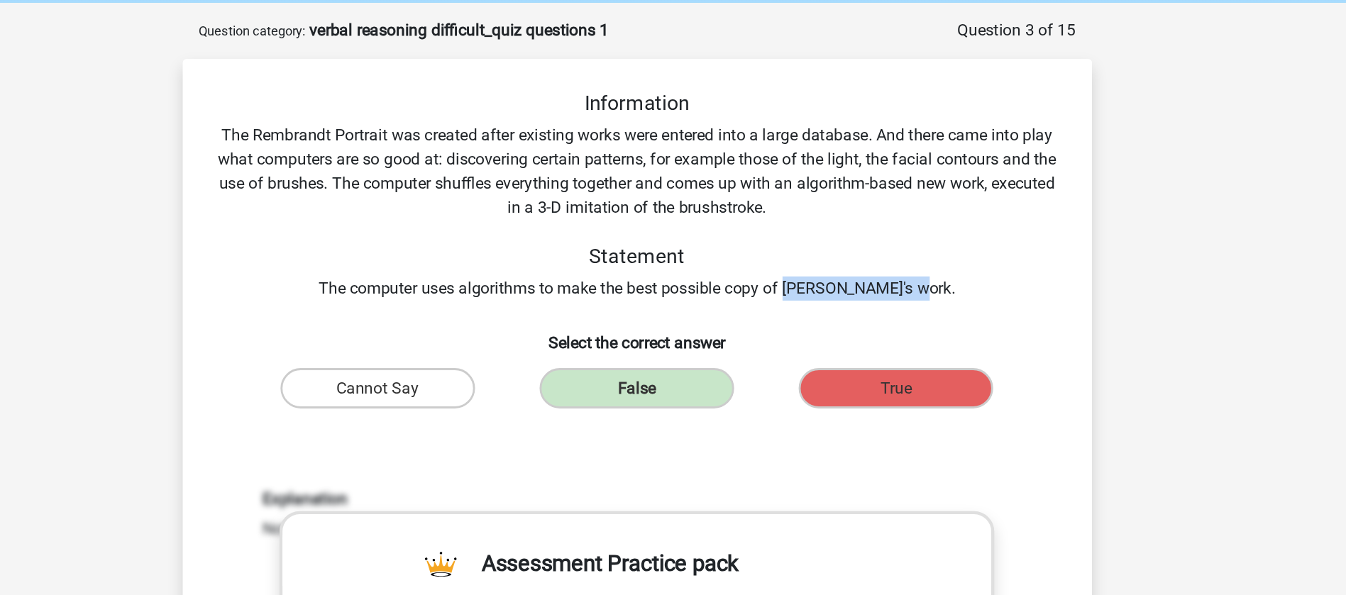
click at [888, 210] on div "Information The Rembrandt Portrait was created after existing works were entere…" at bounding box center [673, 139] width 595 height 148
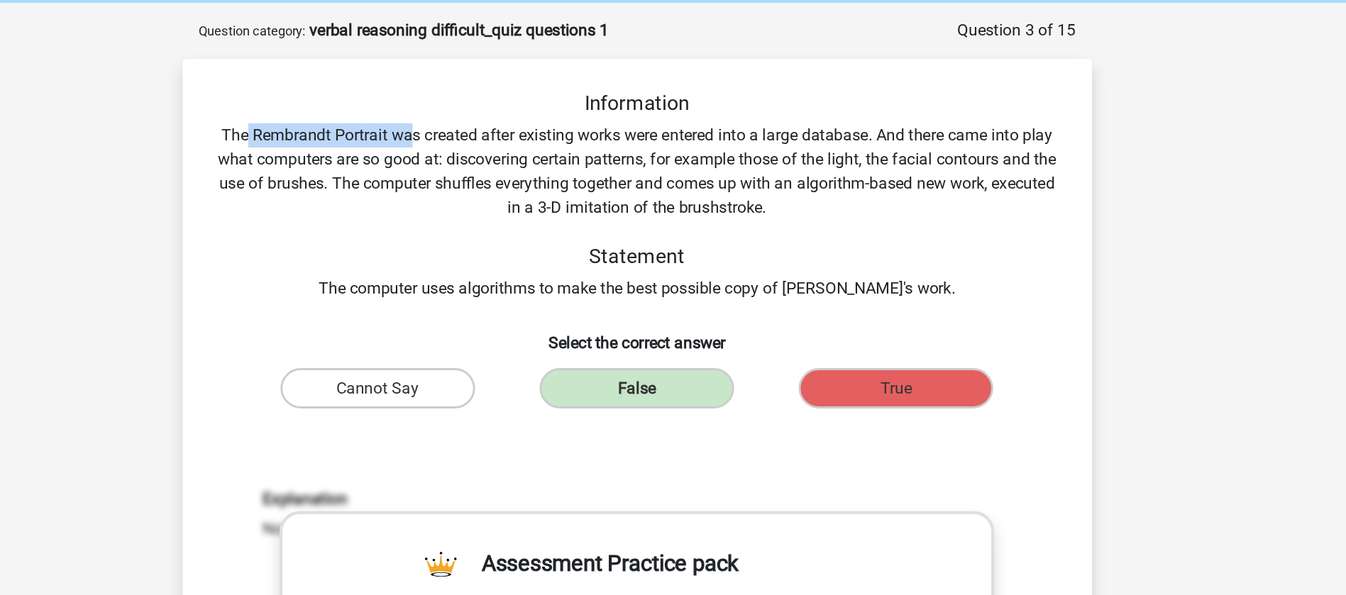
drag, startPoint x: 395, startPoint y: 94, endPoint x: 513, endPoint y: 84, distance: 118.1
click at [513, 84] on div "Information The Rembrandt Portrait was created after existing works were entere…" at bounding box center [673, 139] width 595 height 148
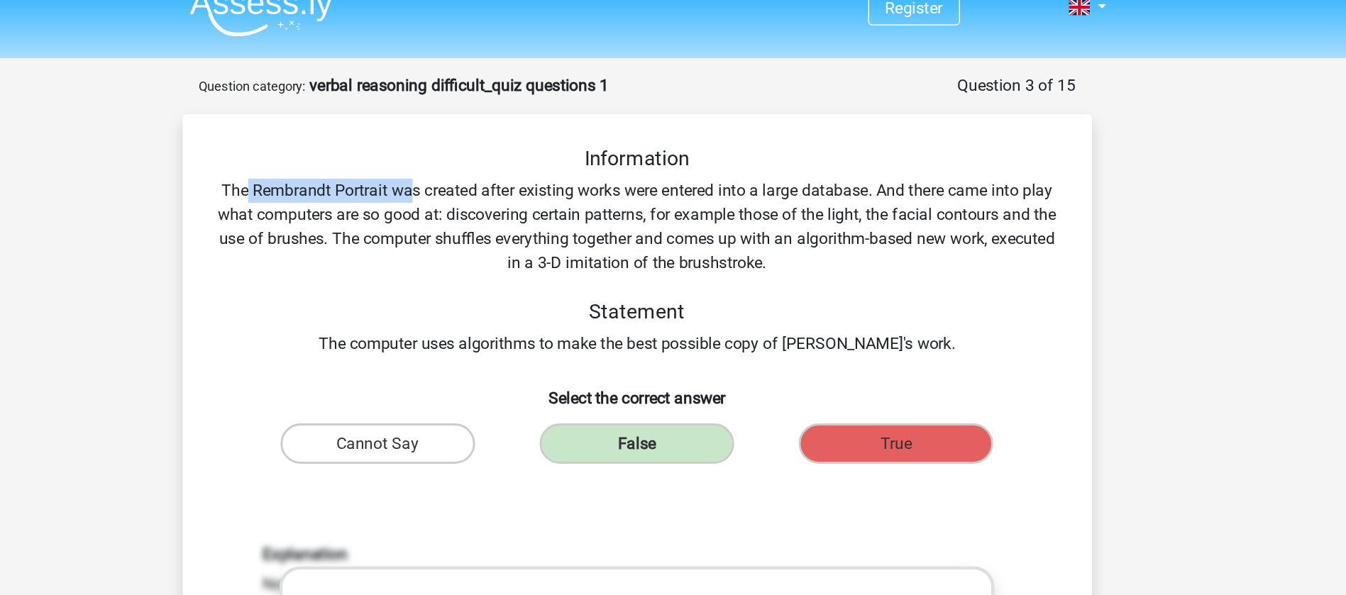
scroll to position [0, 0]
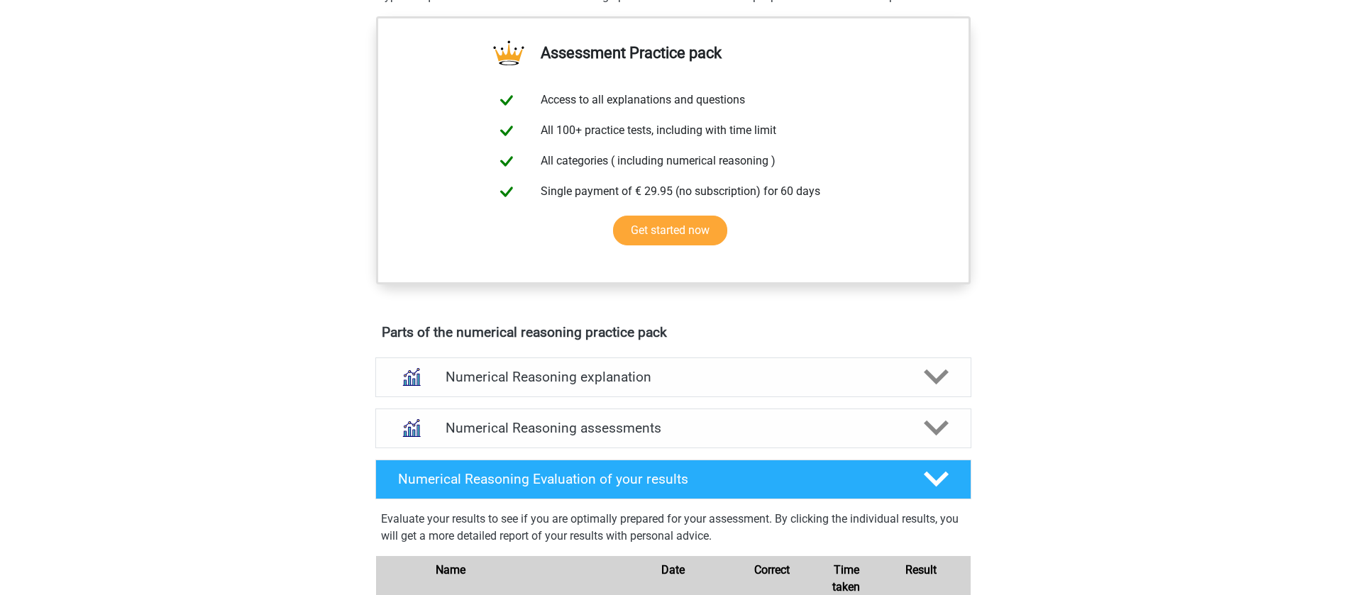
scroll to position [532, 0]
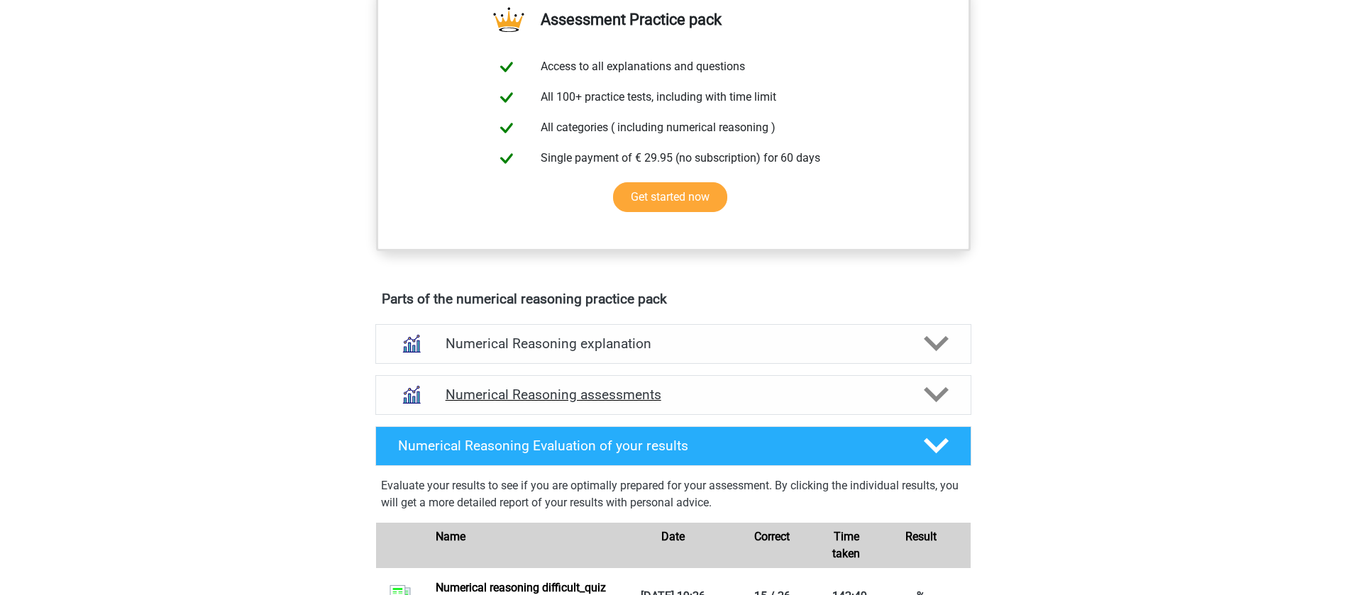
click at [678, 403] on h4 "Numerical Reasoning assessments" at bounding box center [673, 395] width 455 height 16
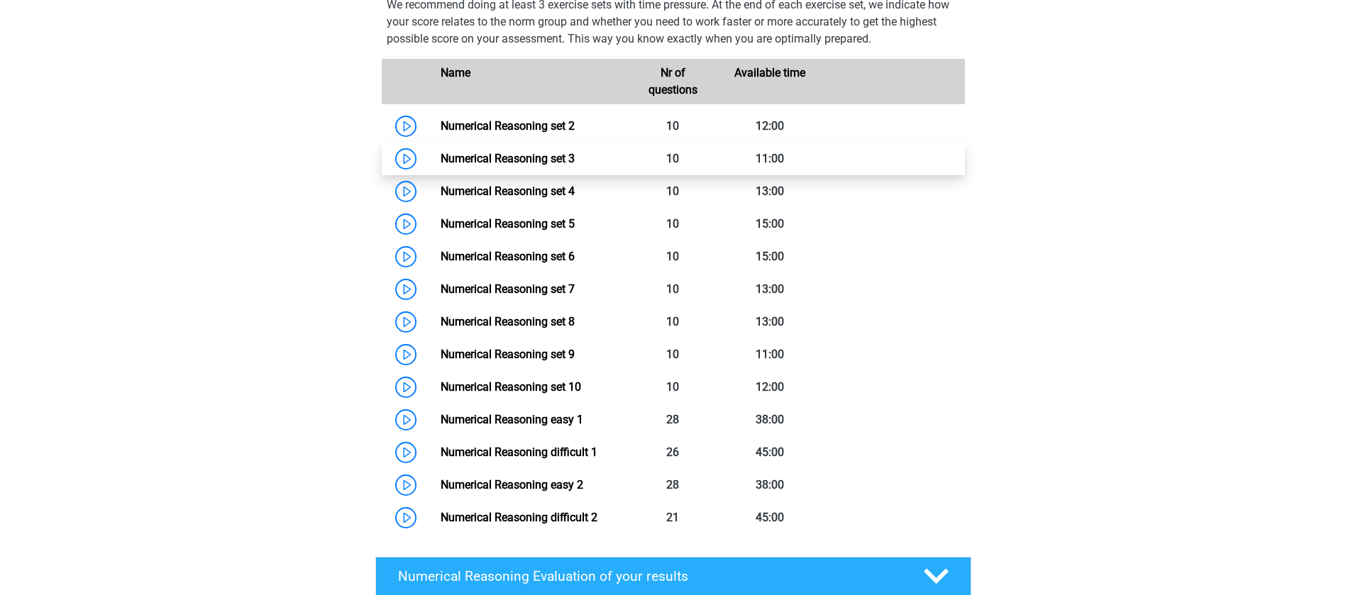
scroll to position [1064, 0]
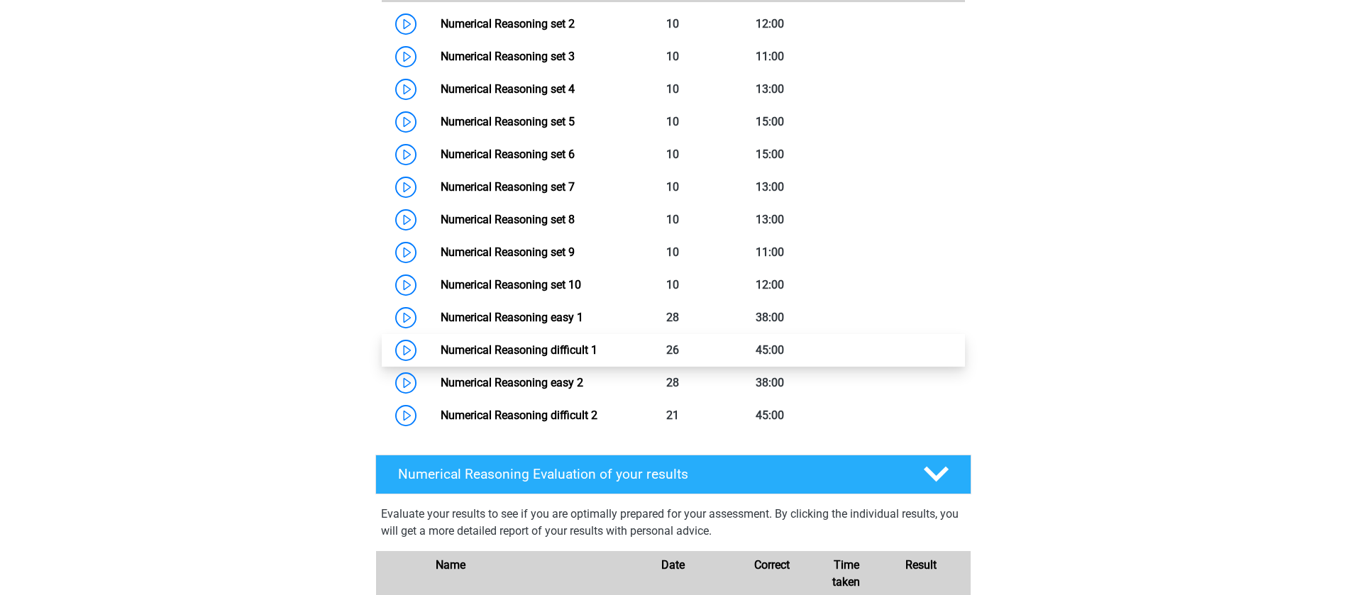
click at [558, 357] on link "Numerical Reasoning difficult 1" at bounding box center [519, 349] width 157 height 13
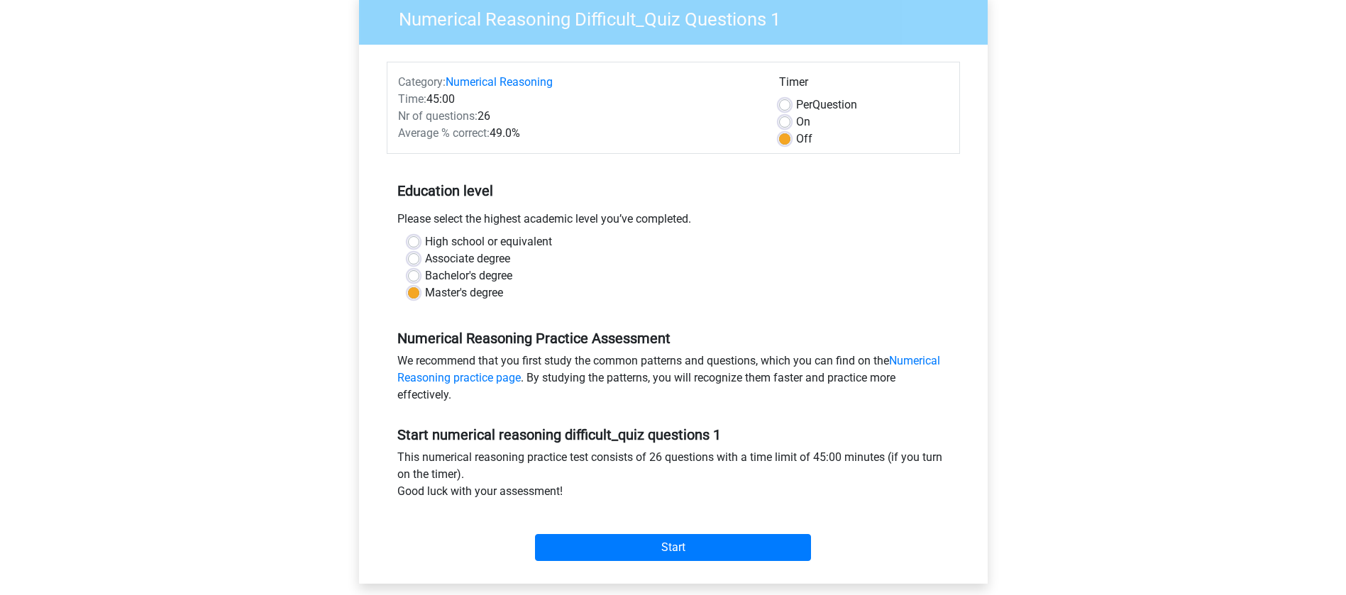
scroll to position [319, 0]
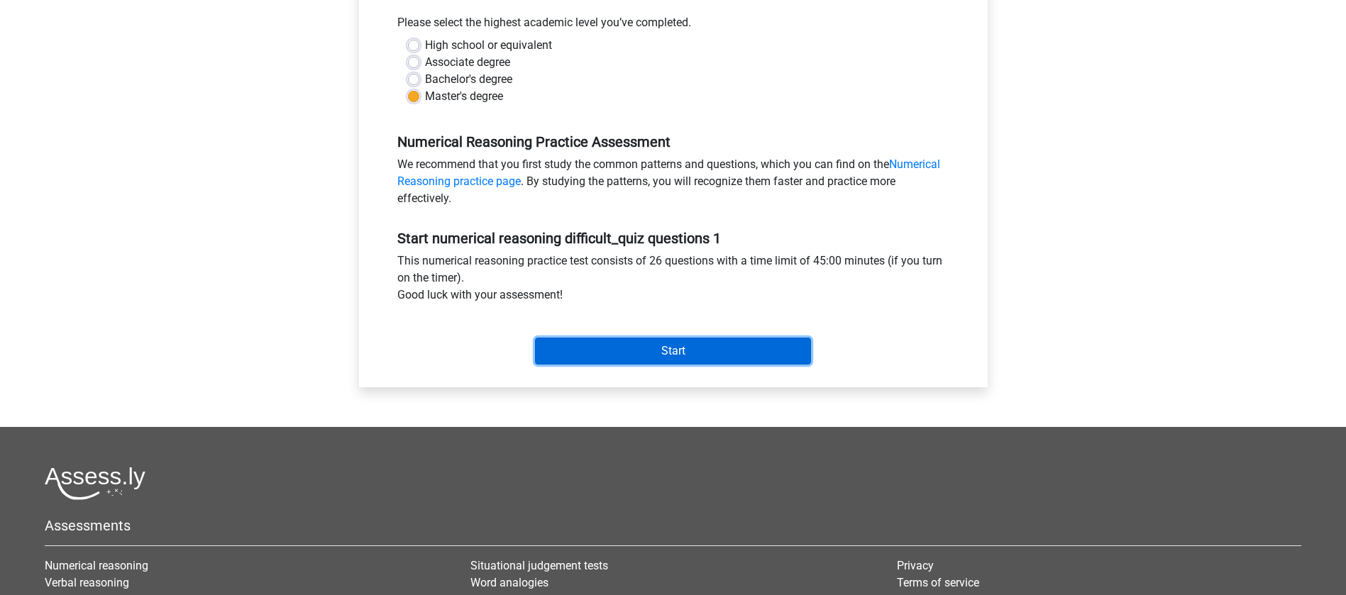
click at [589, 356] on input "Start" at bounding box center [673, 351] width 276 height 27
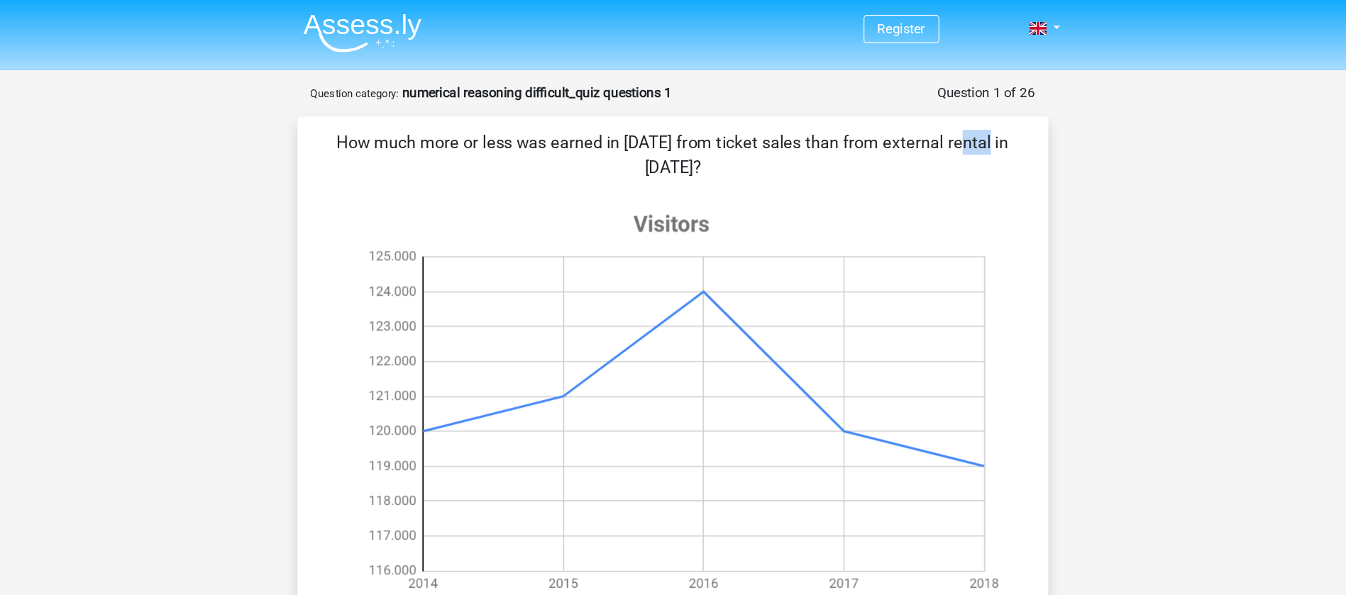
drag, startPoint x: 640, startPoint y: 121, endPoint x: 671, endPoint y: 122, distance: 31.2
click at [671, 122] on p "How much more or less was earned in [DATE] from ticket sales than from external…" at bounding box center [673, 132] width 595 height 43
drag, startPoint x: 648, startPoint y: 139, endPoint x: 695, endPoint y: 135, distance: 47.0
click at [695, 135] on p "How much more or less was earned in [DATE] from ticket sales than from external…" at bounding box center [673, 132] width 595 height 43
drag, startPoint x: 851, startPoint y: 125, endPoint x: 919, endPoint y: 117, distance: 68.6
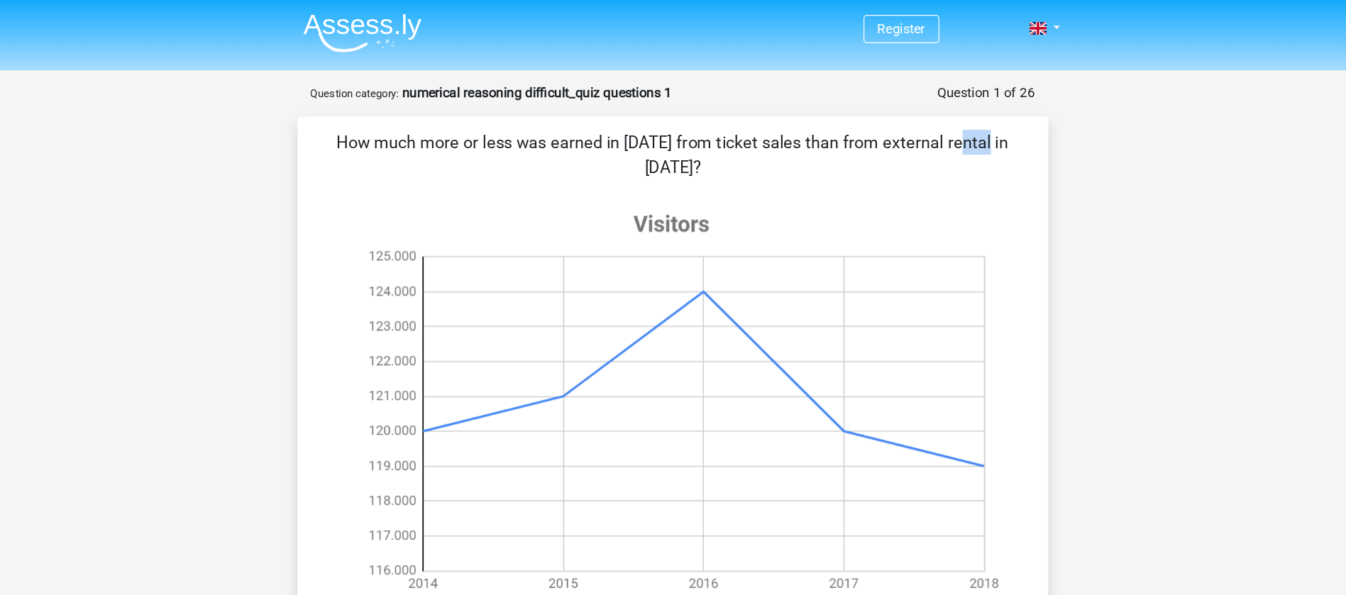
click at [919, 117] on p "How much more or less was earned in [DATE] from ticket sales than from external…" at bounding box center [673, 132] width 595 height 43
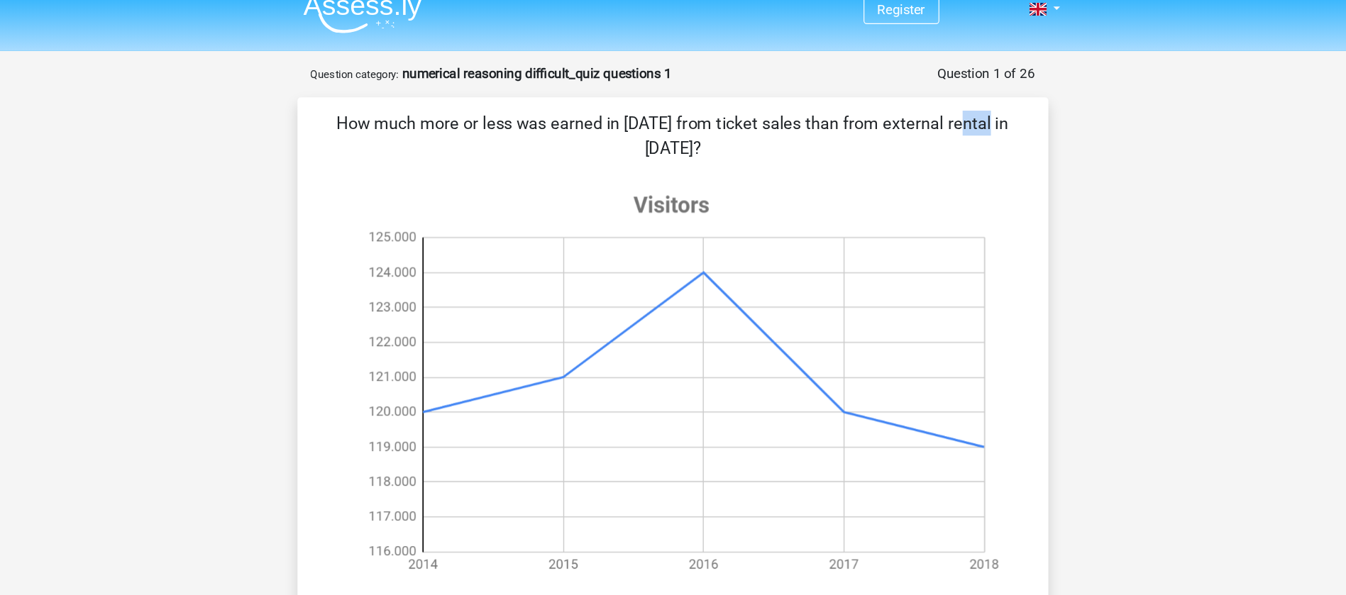
scroll to position [16, 0]
click at [666, 108] on p "How much more or less was earned in [DATE] from ticket sales than from external…" at bounding box center [673, 116] width 595 height 43
drag, startPoint x: 729, startPoint y: 109, endPoint x: 762, endPoint y: 108, distance: 32.6
click at [762, 108] on p "How much more or less was earned in [DATE] from ticket sales than from external…" at bounding box center [673, 116] width 595 height 43
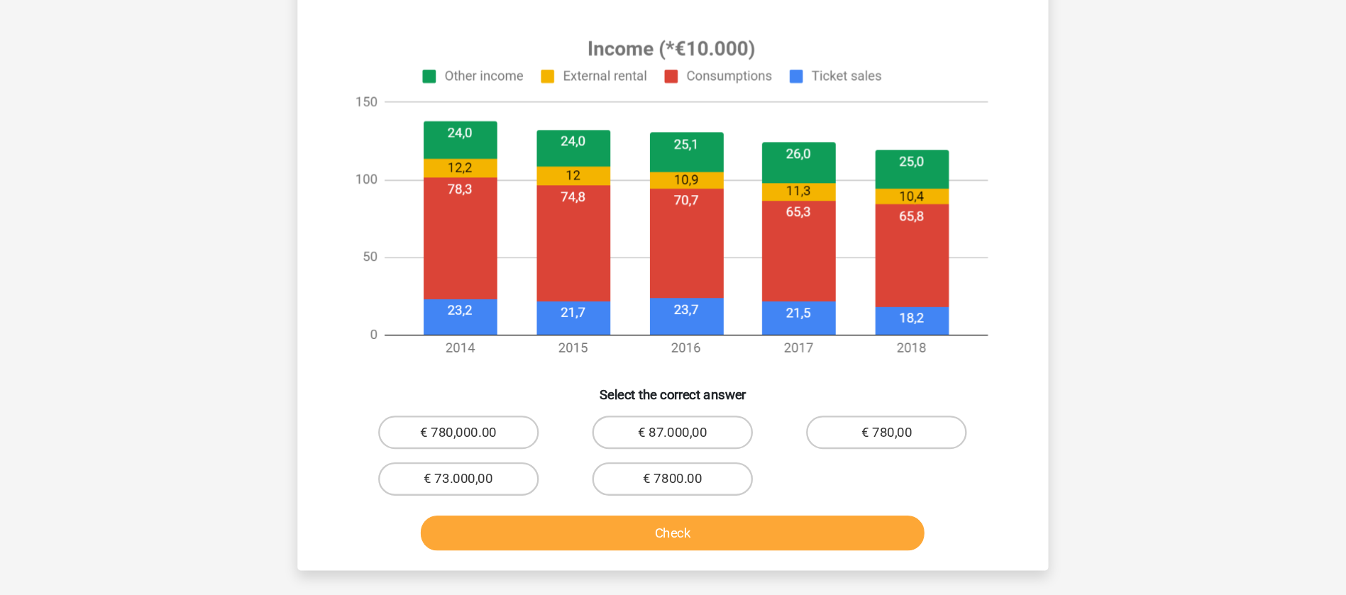
scroll to position [442, 0]
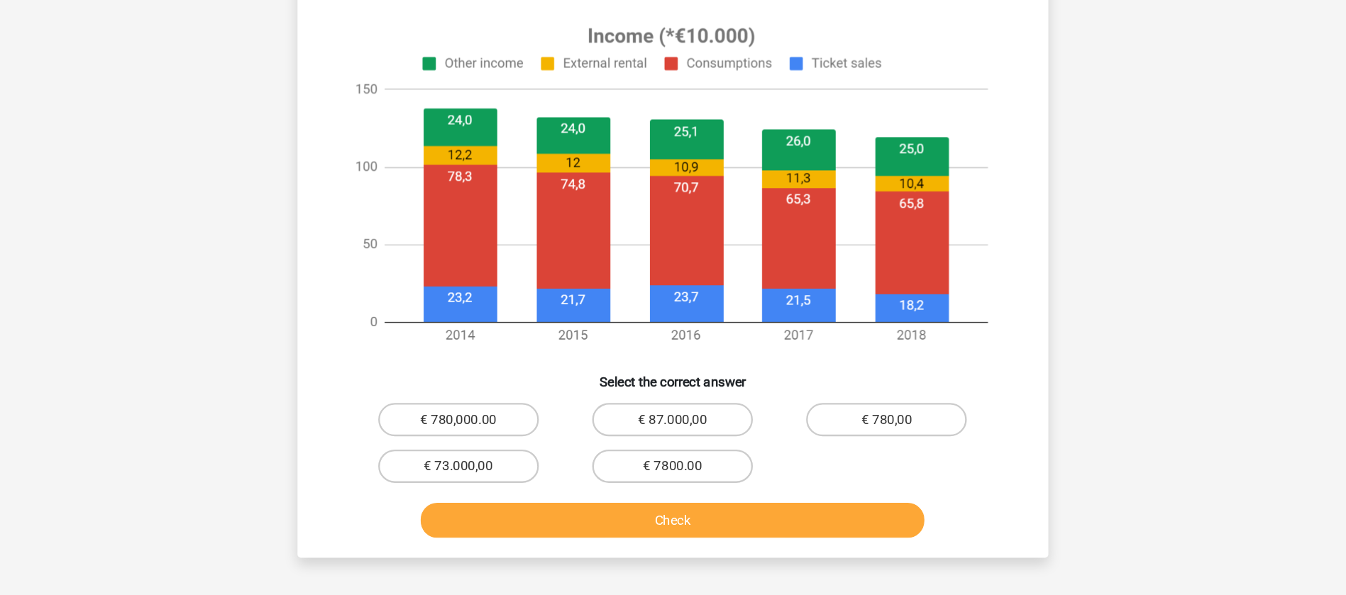
click at [880, 350] on icon at bounding box center [672, 245] width 571 height 298
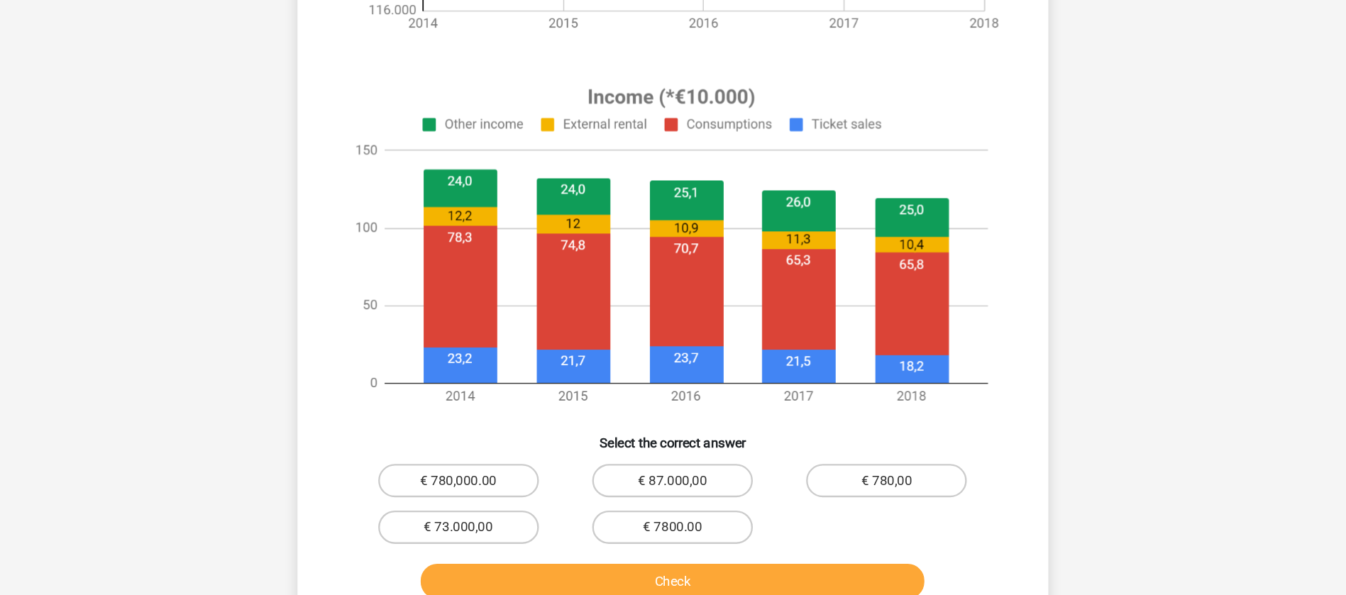
scroll to position [389, 0]
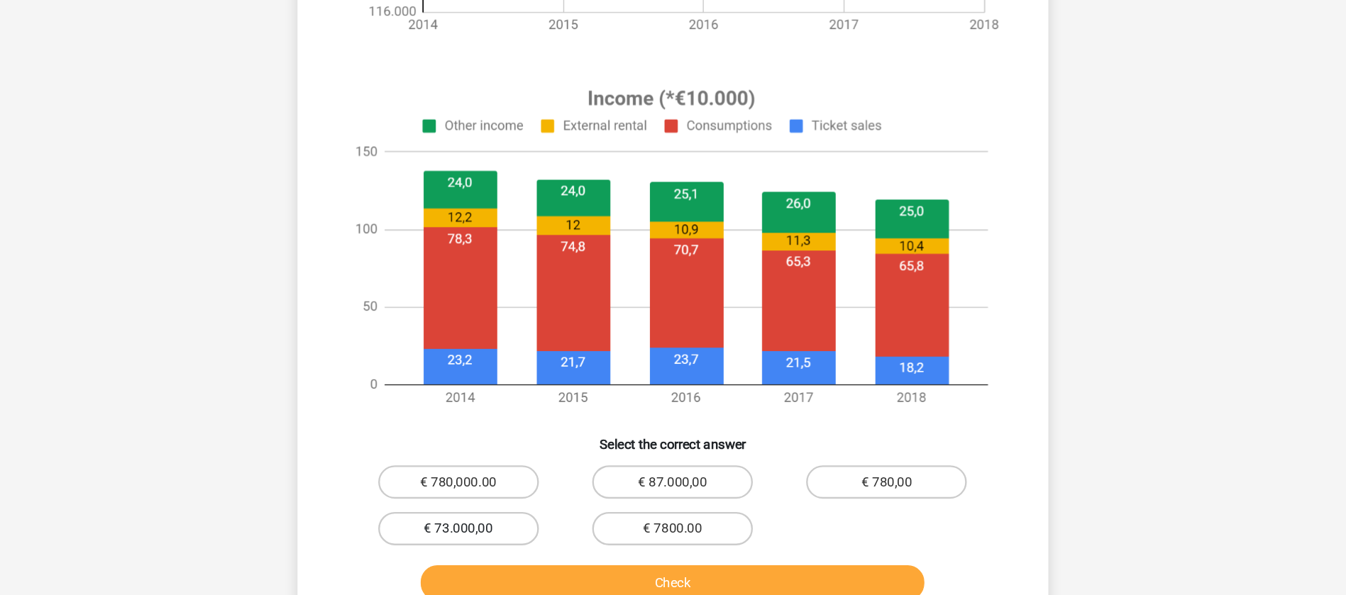
click at [513, 534] on label "€ 73.000,00" at bounding box center [490, 538] width 137 height 28
click at [499, 538] on input "€ 73.000,00" at bounding box center [494, 542] width 9 height 9
radio input "true"
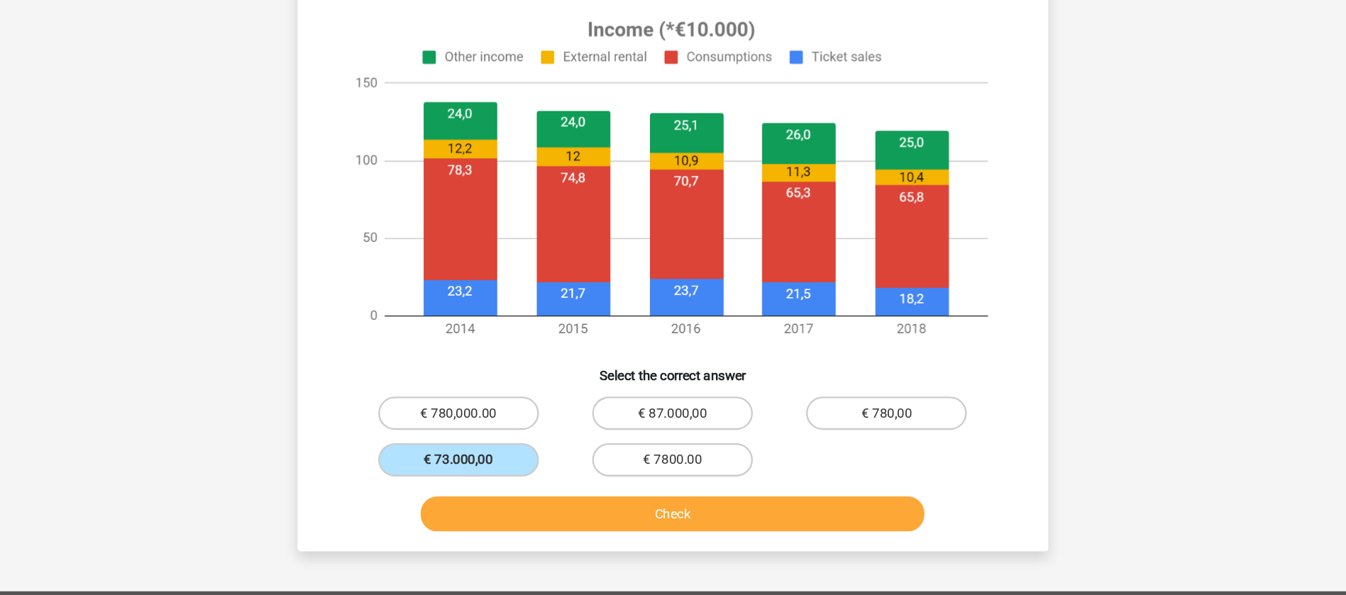
scroll to position [448, 0]
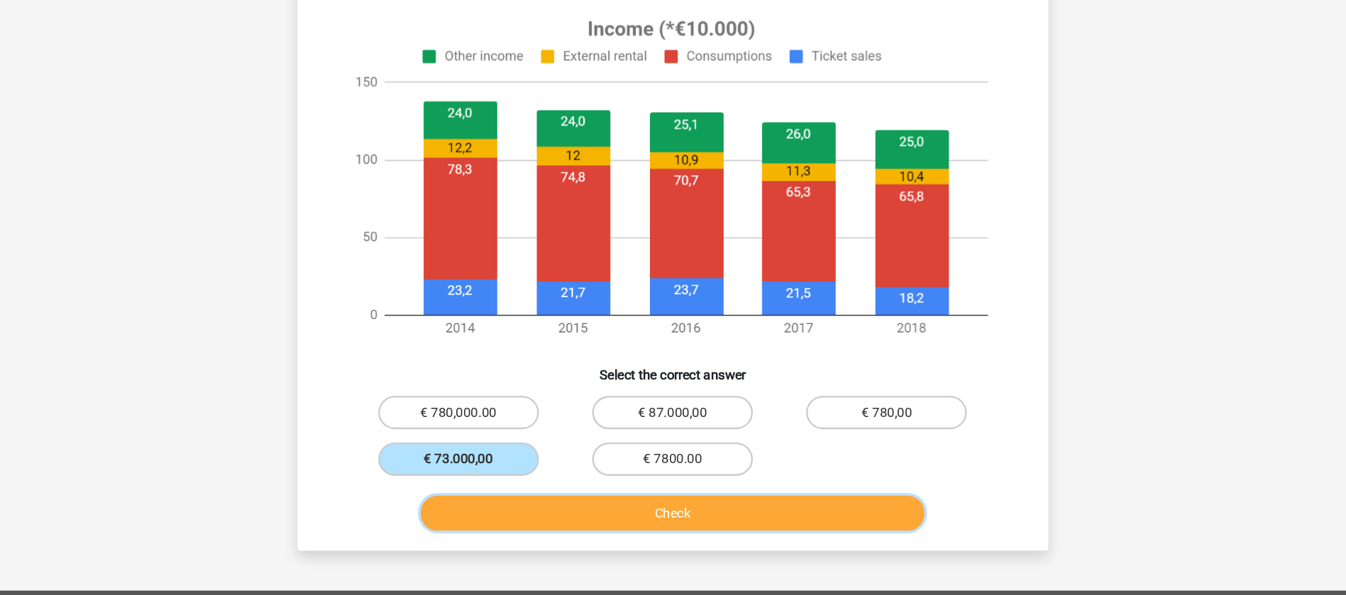
click at [592, 528] on button "Check" at bounding box center [672, 525] width 429 height 30
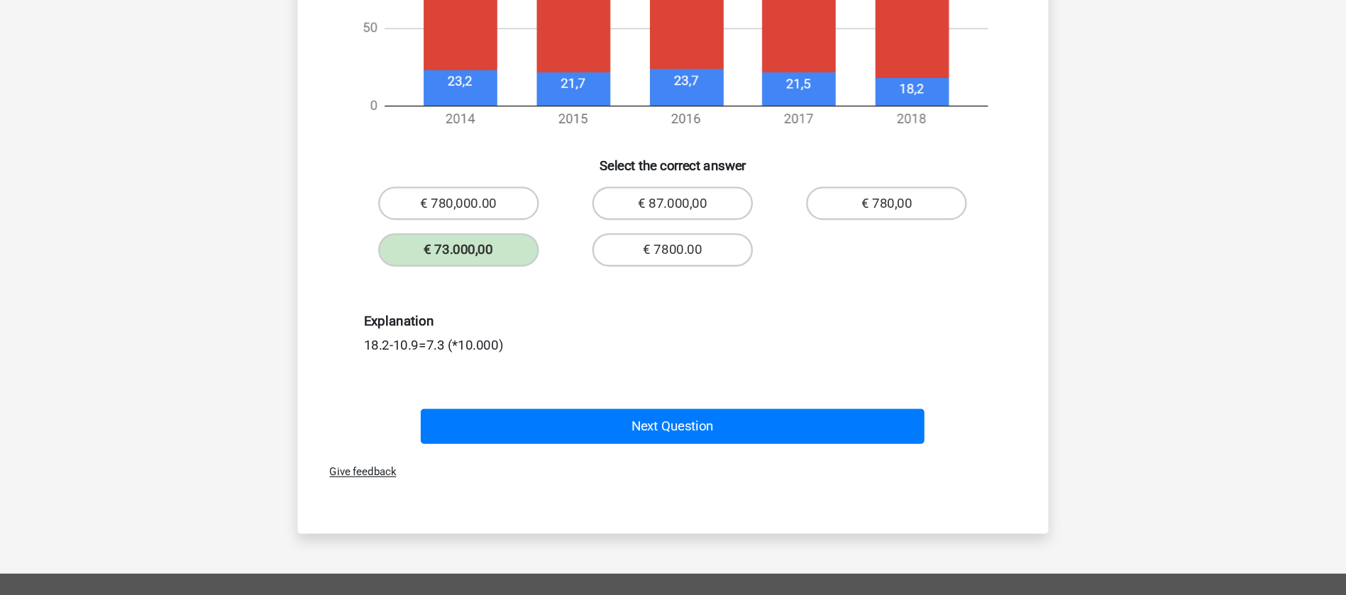
scroll to position [633, 0]
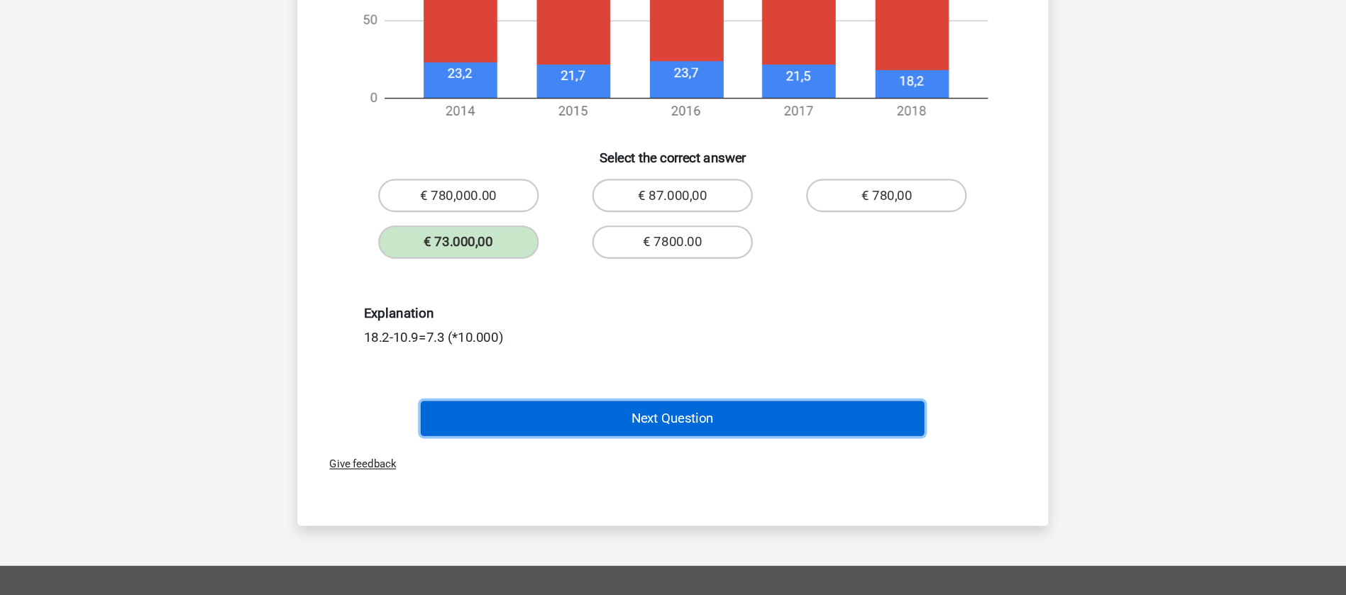
click at [662, 434] on button "Next Question" at bounding box center [672, 445] width 429 height 30
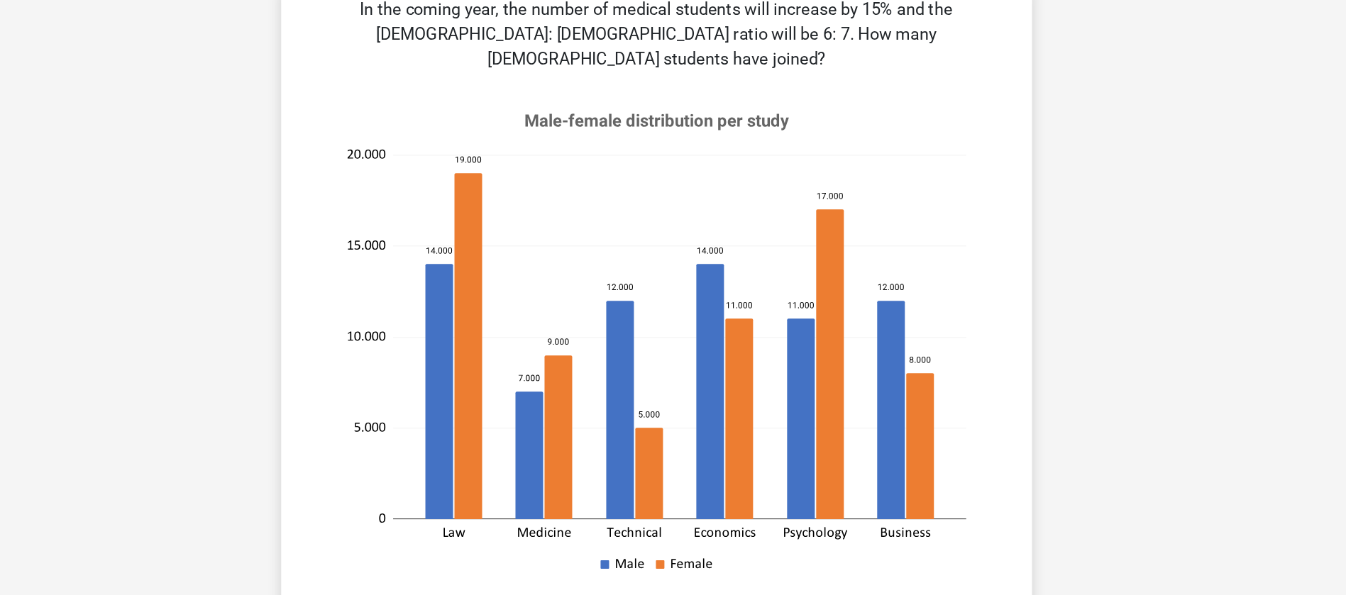
scroll to position [0, 0]
